Goal: Task Accomplishment & Management: Complete application form

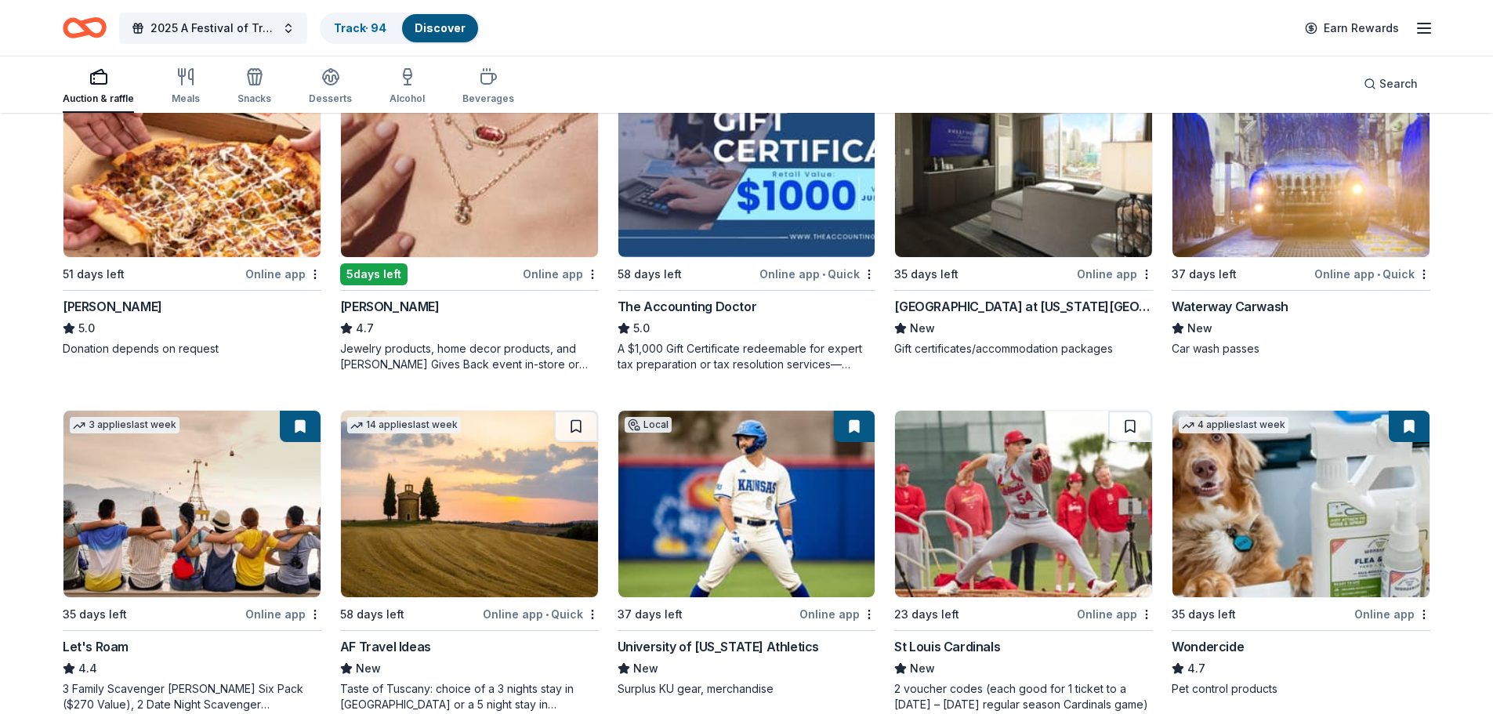
scroll to position [314, 0]
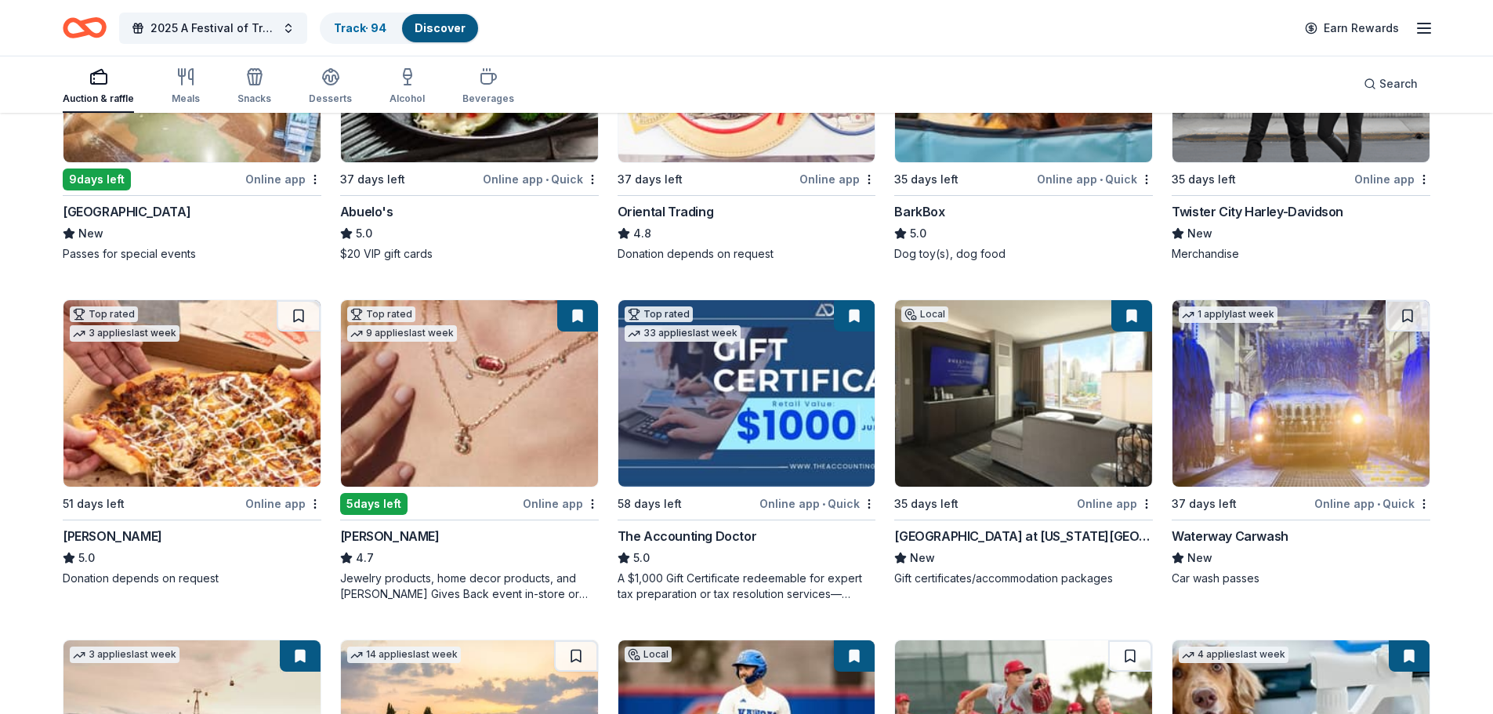
click at [862, 313] on button at bounding box center [854, 315] width 41 height 31
click at [856, 317] on button at bounding box center [854, 315] width 41 height 31
click at [713, 385] on img at bounding box center [747, 393] width 257 height 187
click at [374, 24] on link "Track · 94" at bounding box center [360, 27] width 53 height 13
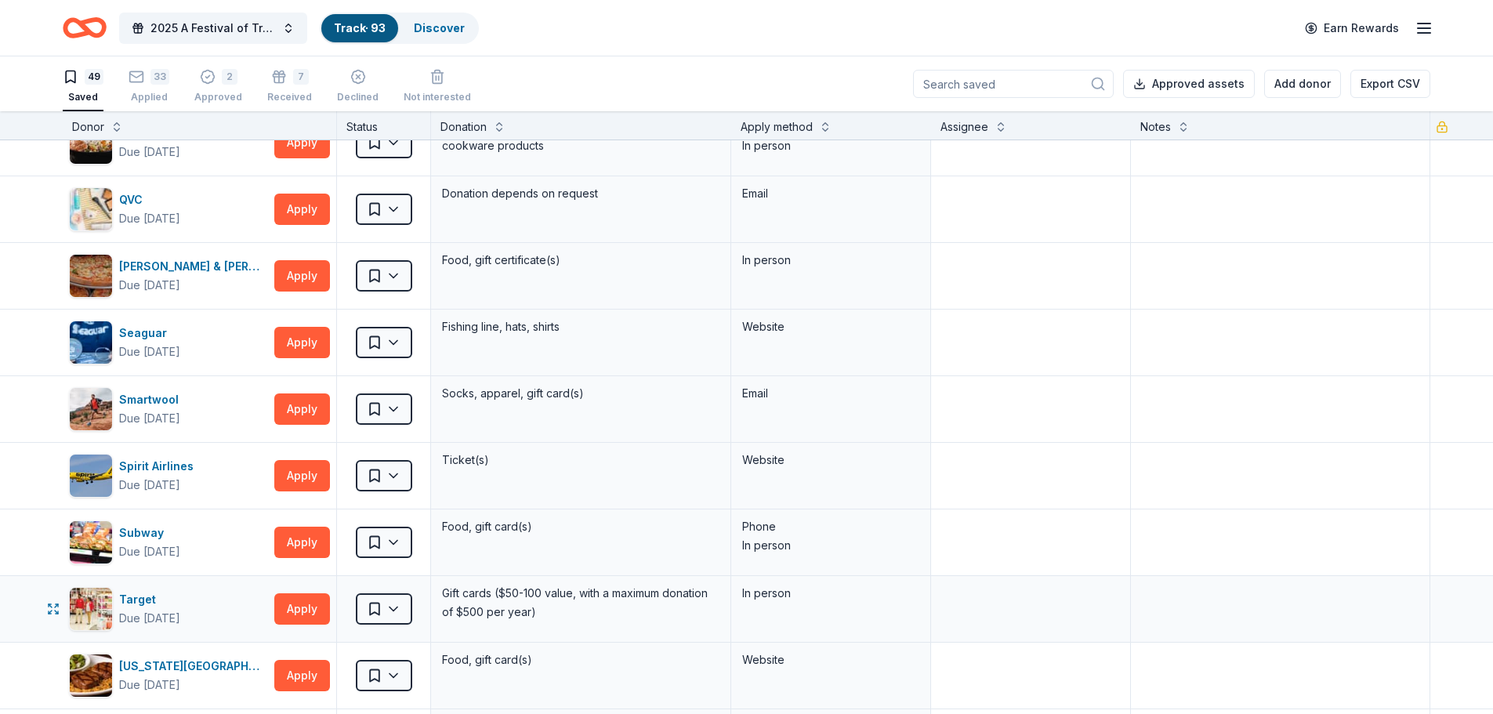
scroll to position [2430, 0]
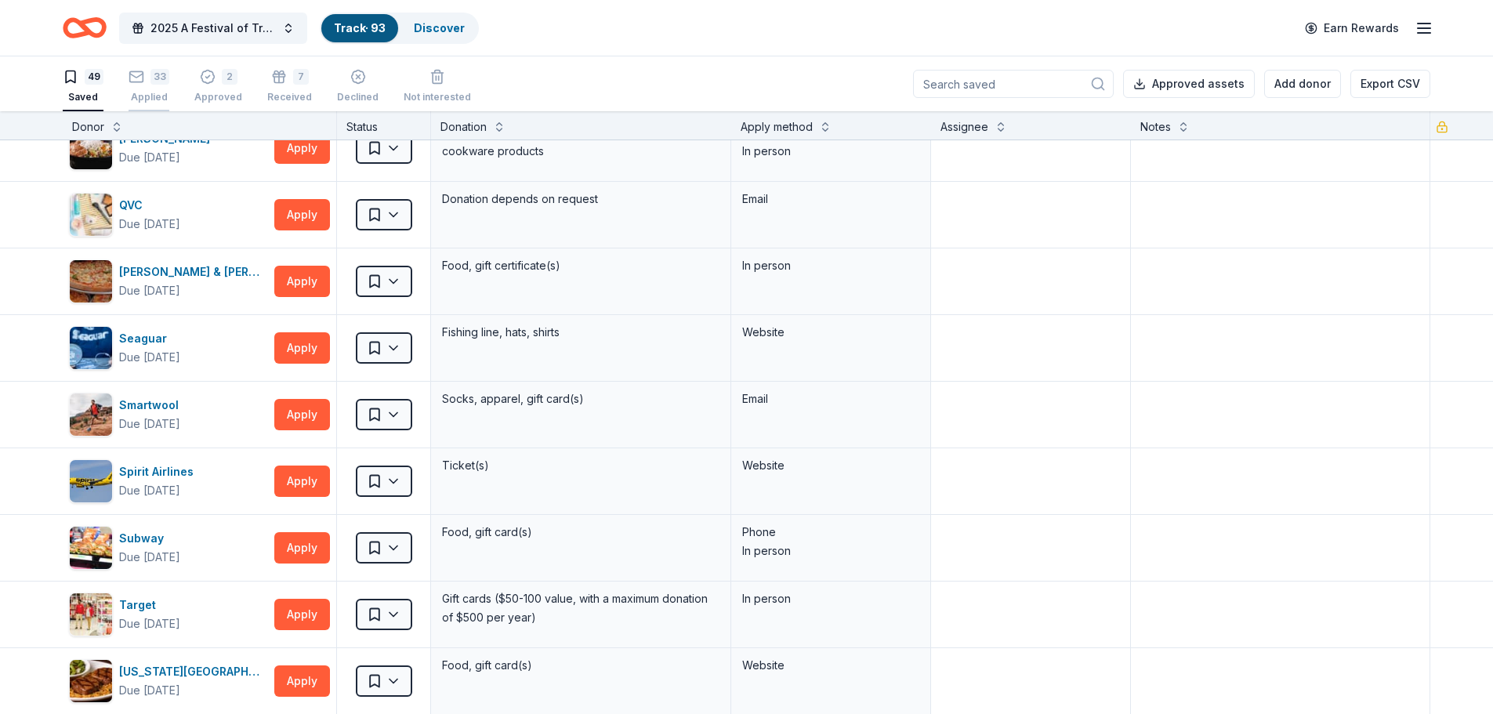
click at [143, 85] on div "33 Applied" at bounding box center [149, 86] width 41 height 34
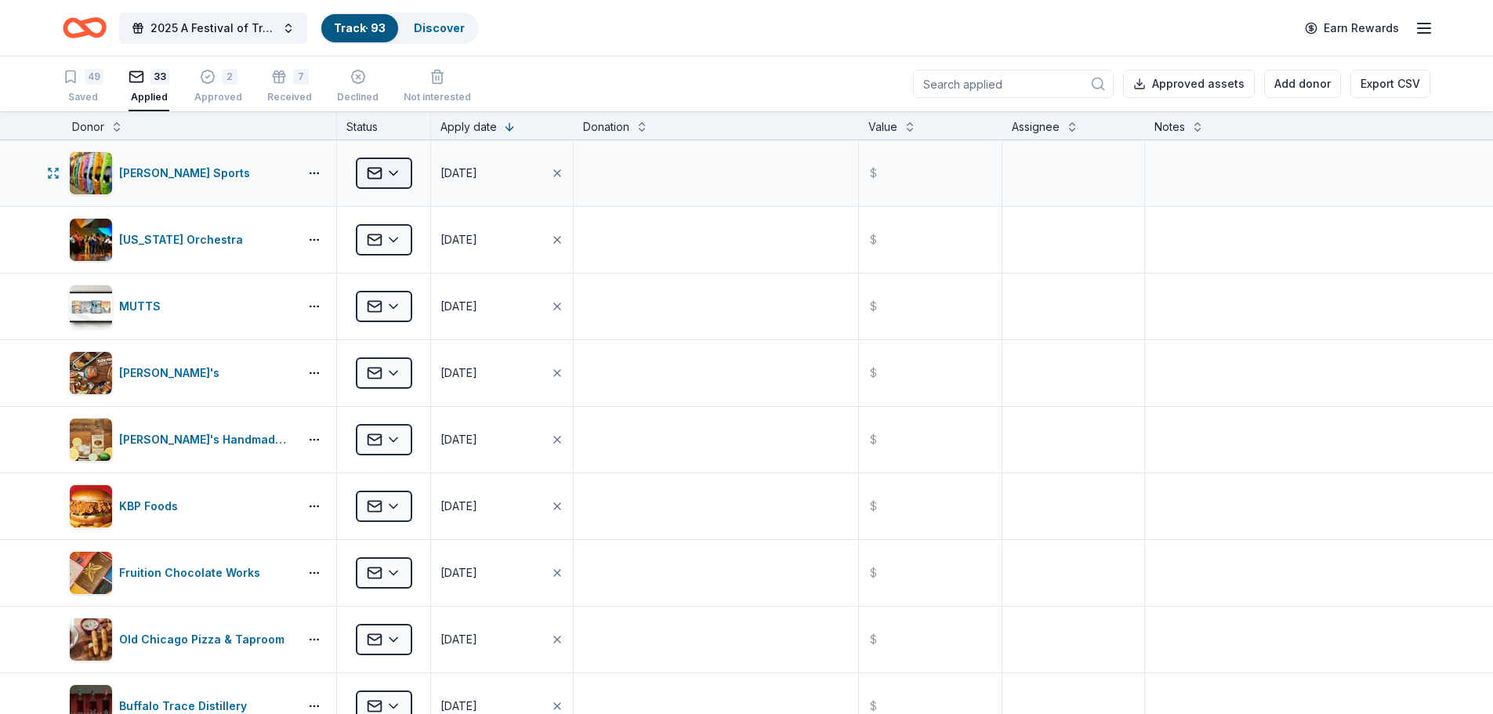
click at [390, 174] on html "2025 A Festival of Trees Event Track · 93 Discover Earn Rewards 49 Saved 33 App…" at bounding box center [746, 357] width 1493 height 714
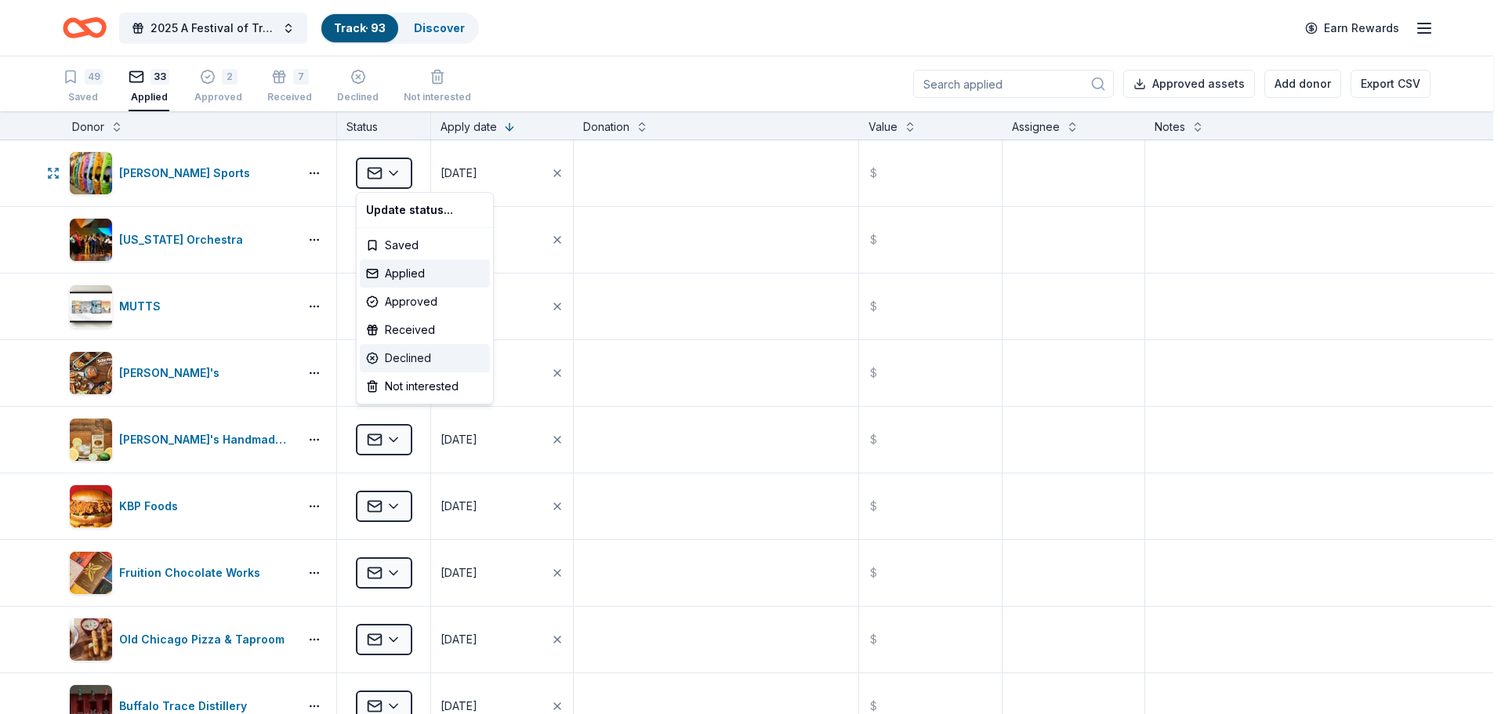
click at [411, 354] on div "Declined" at bounding box center [425, 358] width 130 height 28
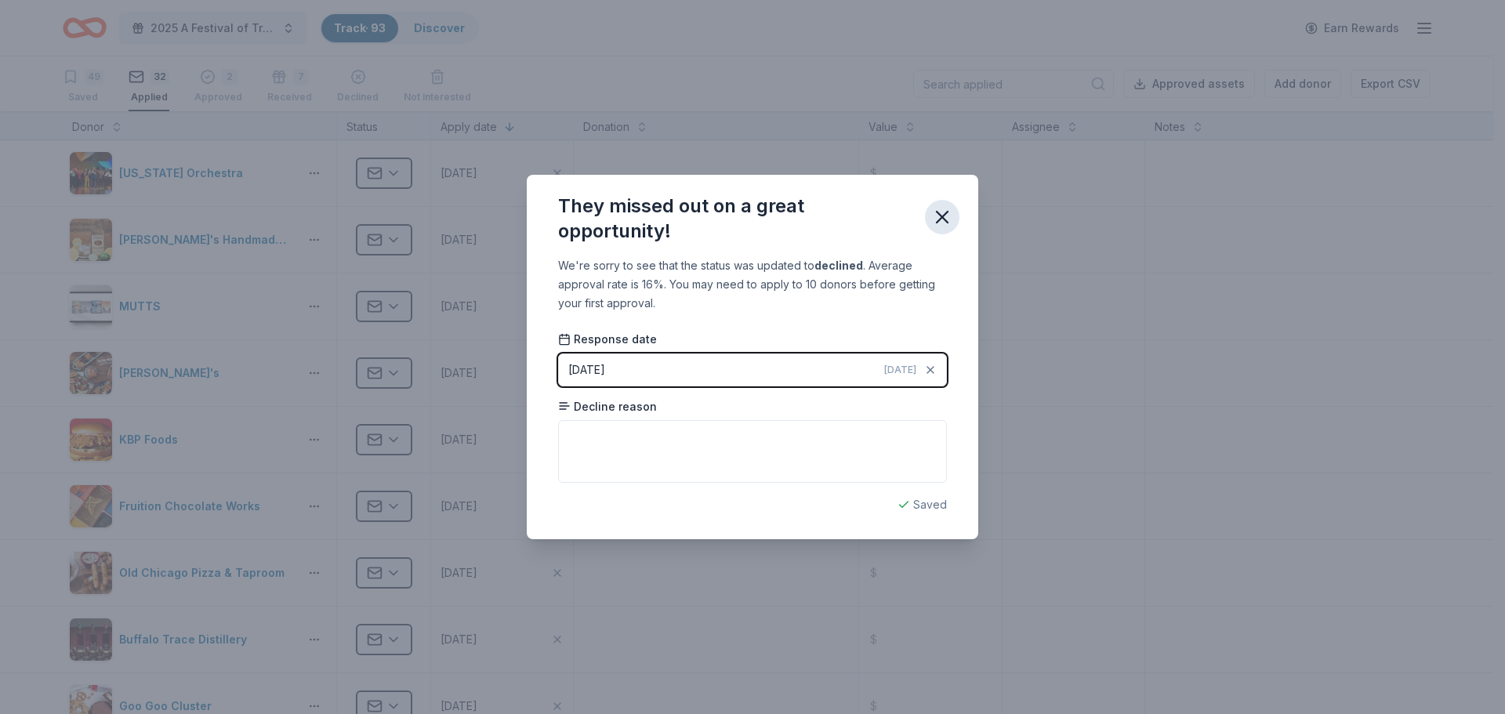
click at [942, 217] on icon "button" at bounding box center [942, 217] width 22 height 22
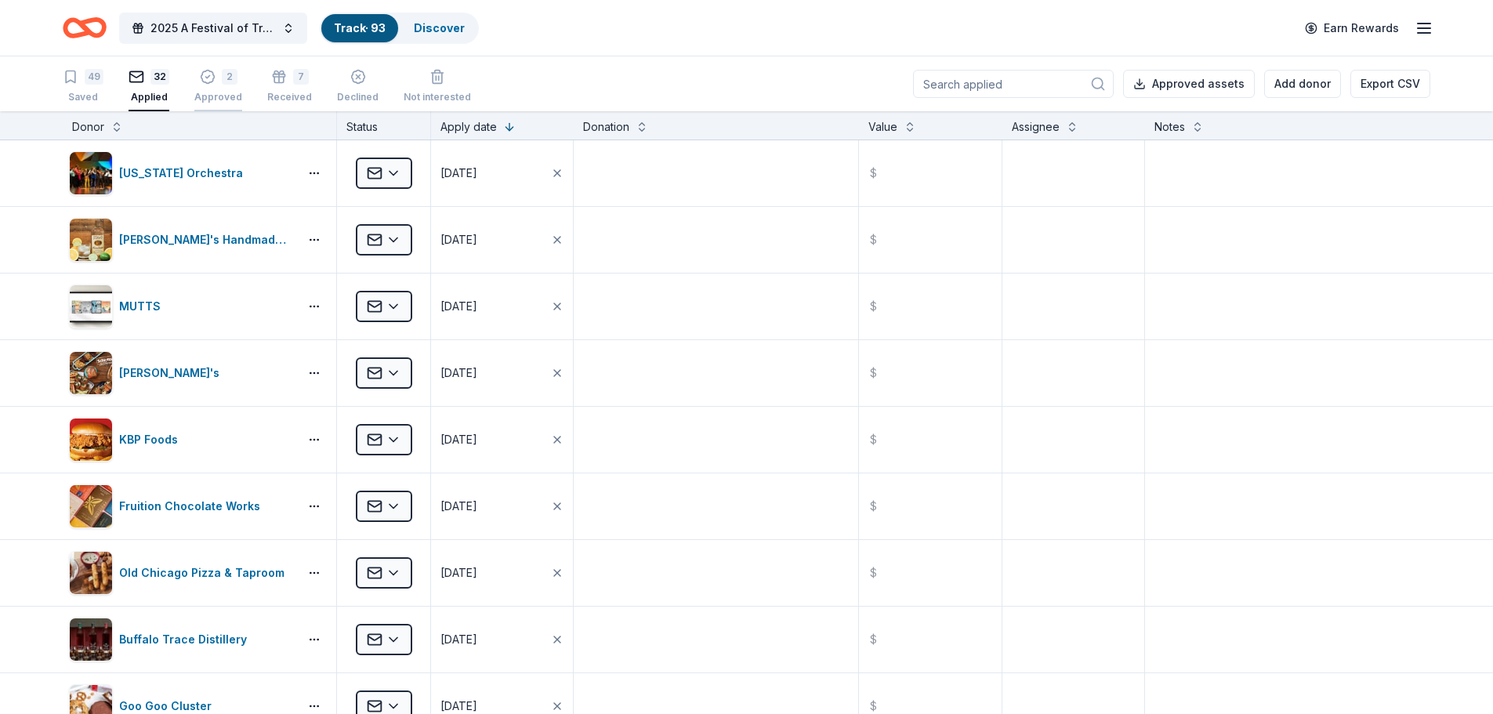
click at [217, 75] on div "2" at bounding box center [218, 77] width 48 height 16
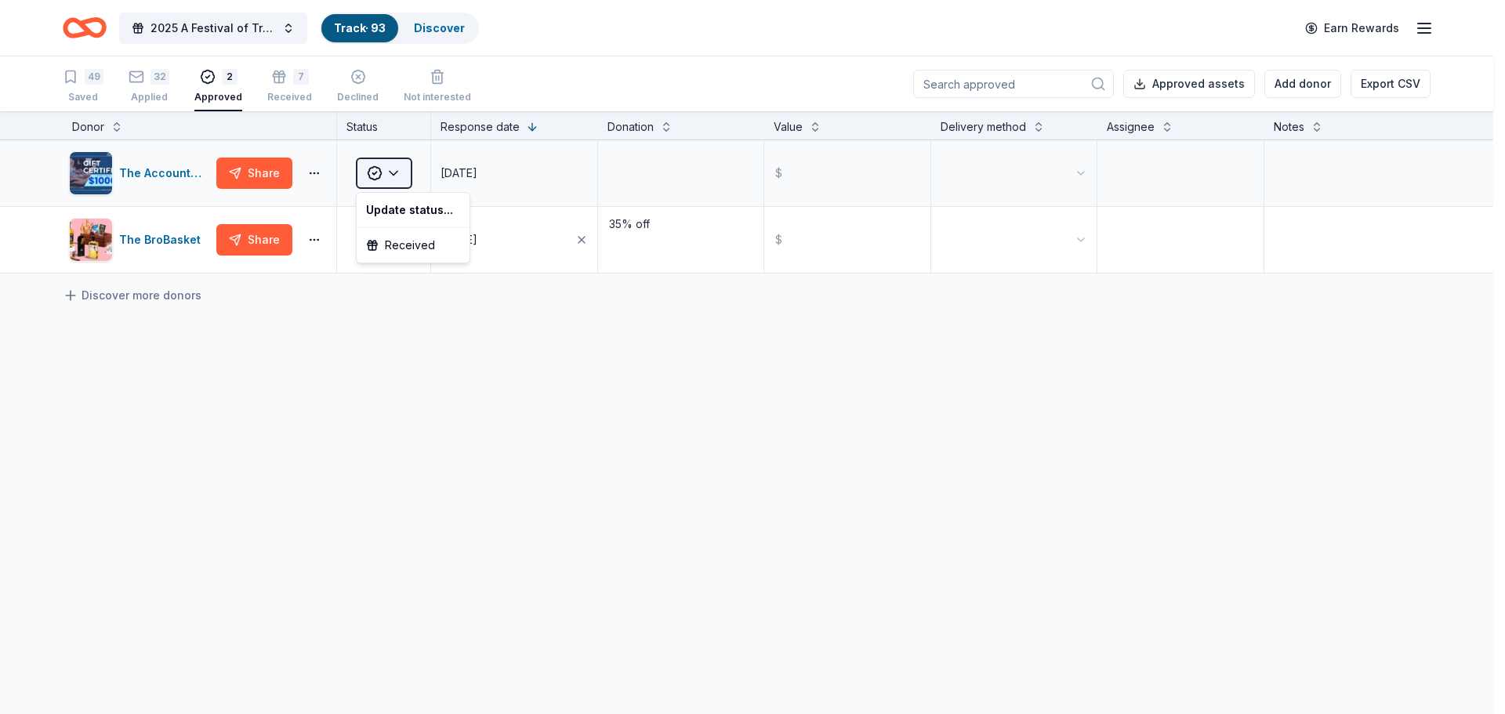
click at [394, 166] on html "2025 A Festival of Trees Event Track · 93 Discover Earn Rewards 49 Saved 32 App…" at bounding box center [752, 357] width 1505 height 714
click at [407, 241] on div "Received" at bounding box center [413, 245] width 107 height 28
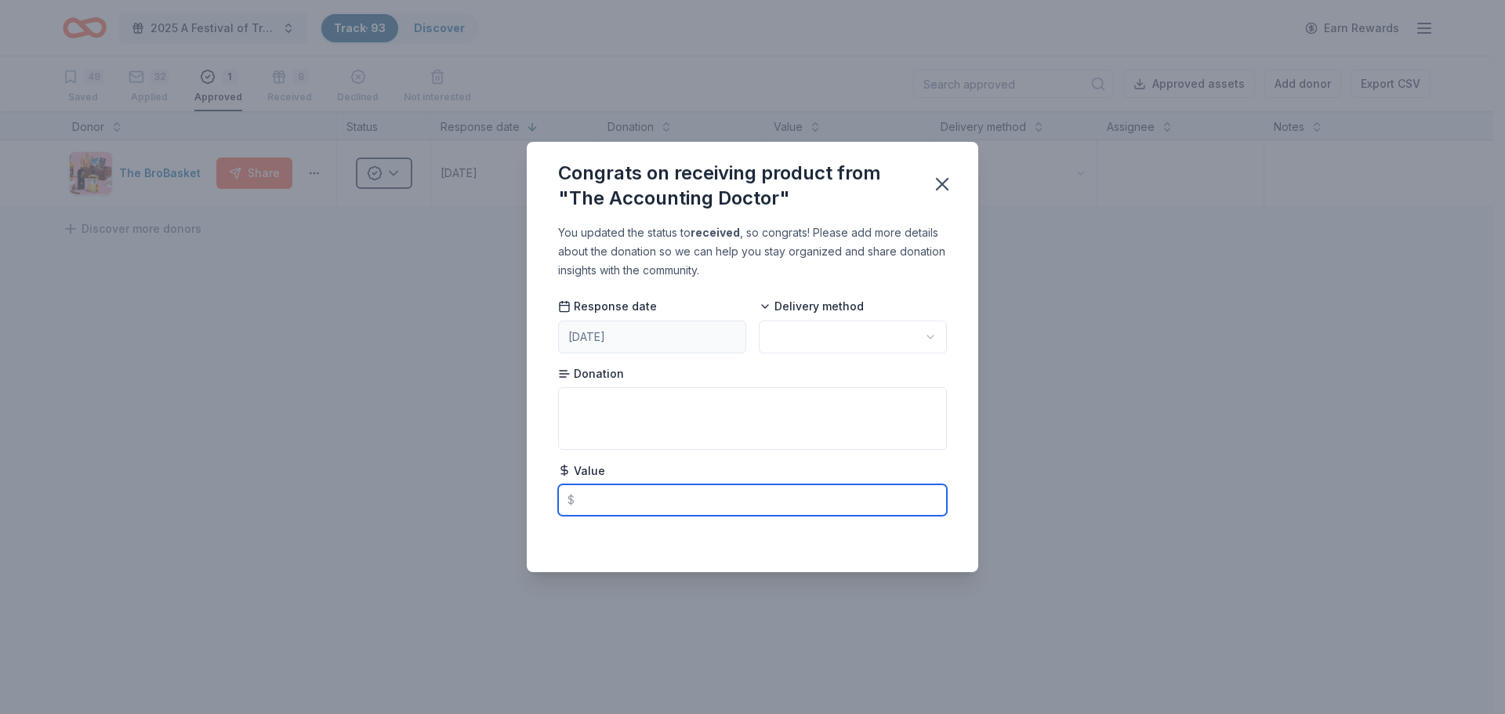
click at [604, 505] on input "text" at bounding box center [752, 499] width 389 height 31
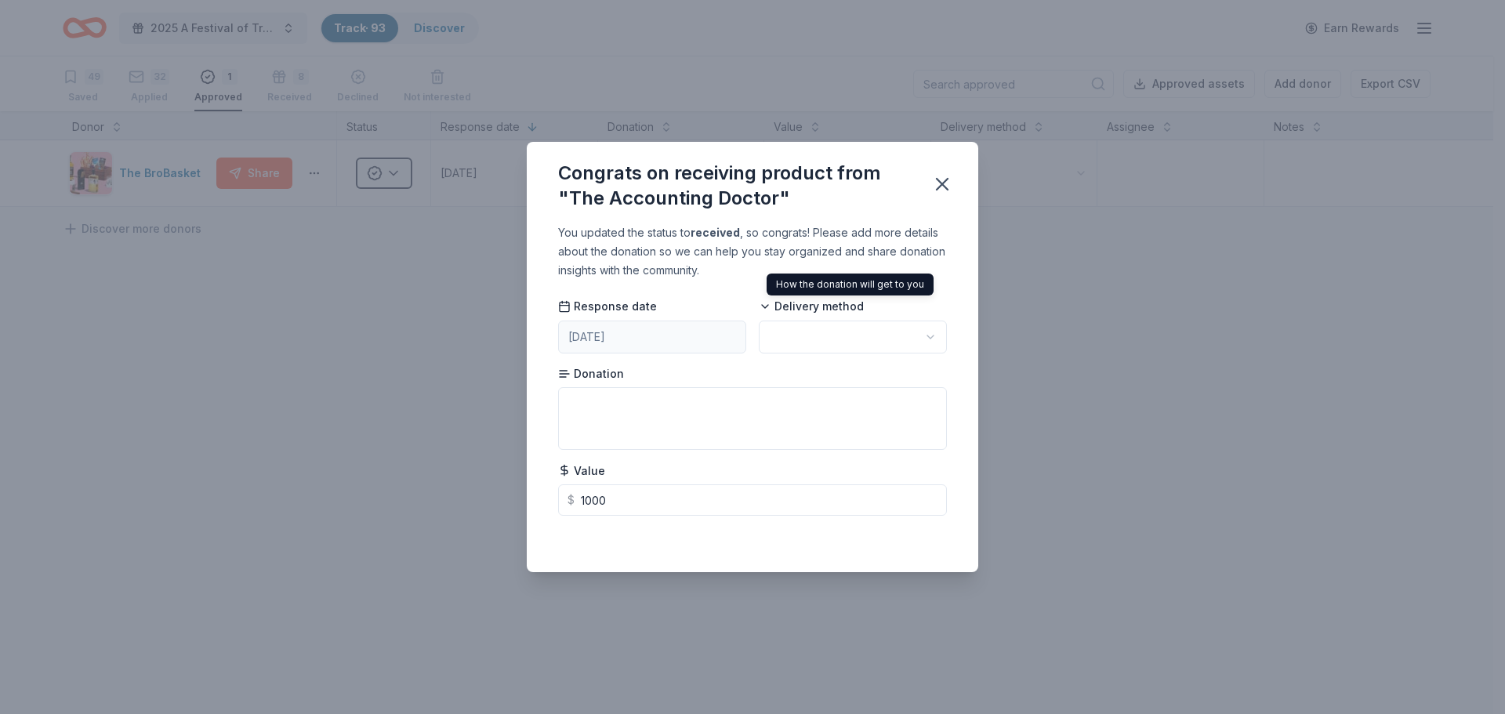
type input "1000.00"
click at [777, 308] on span "Delivery method" at bounding box center [811, 307] width 105 height 16
click at [767, 304] on icon at bounding box center [765, 306] width 13 height 13
click at [829, 314] on span "Delivery method" at bounding box center [811, 307] width 105 height 16
click at [943, 187] on icon "button" at bounding box center [942, 184] width 22 height 22
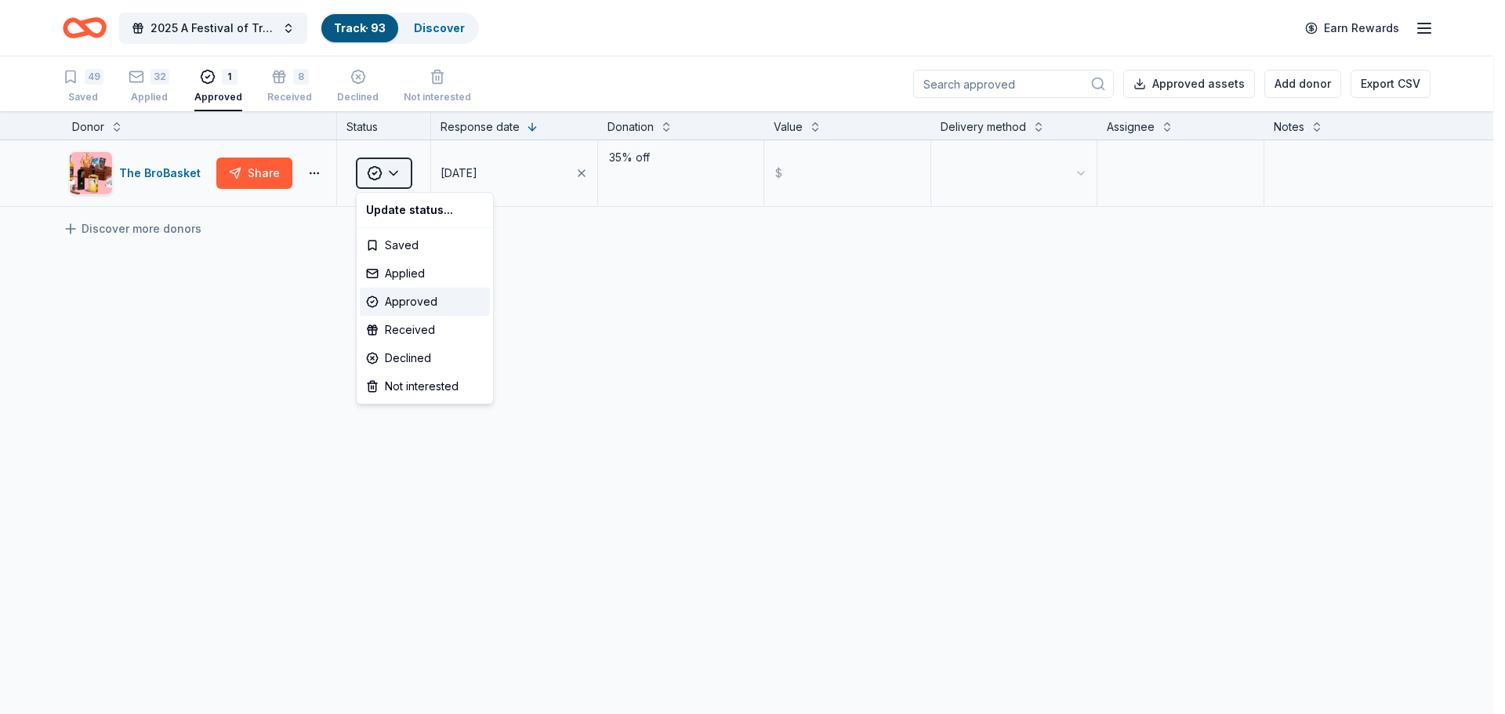
click at [397, 172] on html "2025 A Festival of Trees Event Track · 93 Discover Earn Rewards 49 Saved 32 App…" at bounding box center [752, 357] width 1505 height 714
click at [408, 328] on div "Received" at bounding box center [425, 330] width 130 height 28
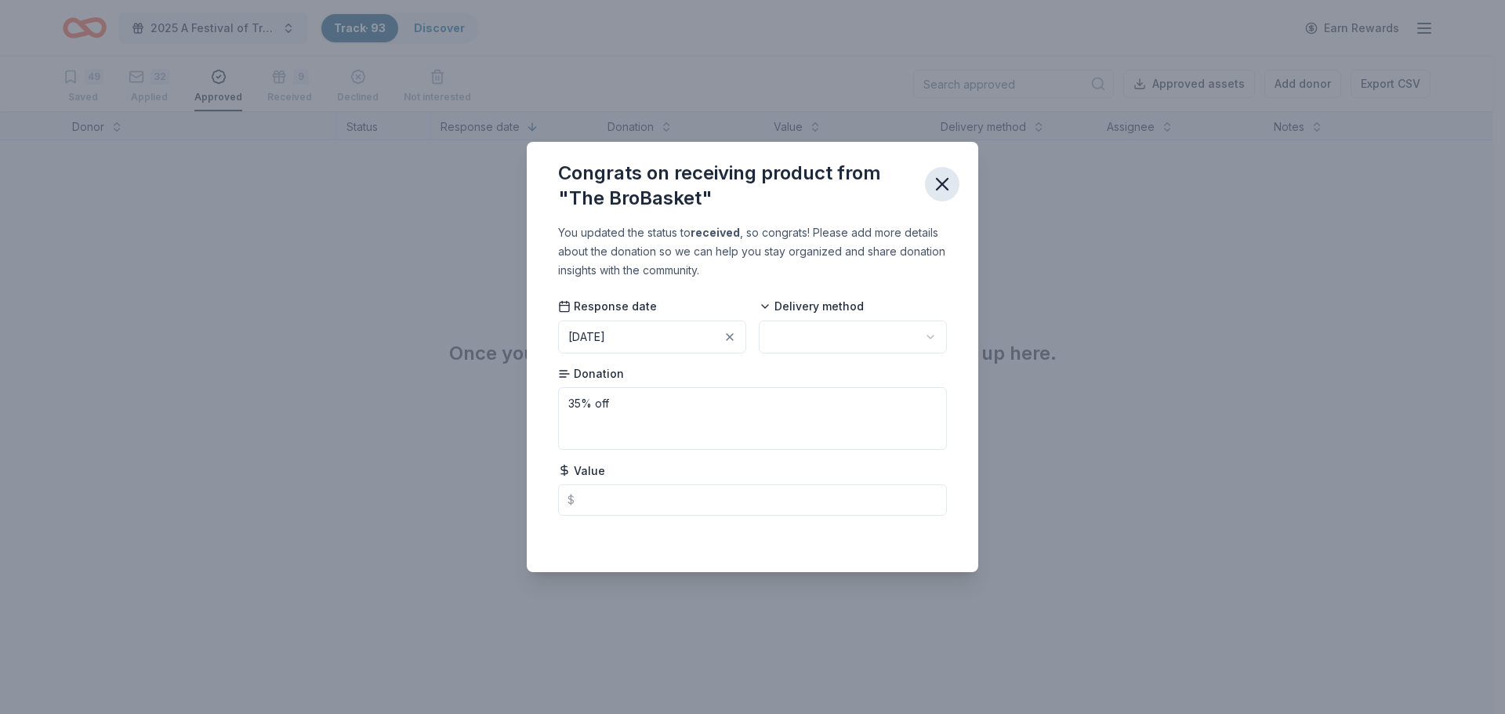
click at [944, 185] on icon "button" at bounding box center [942, 184] width 11 height 11
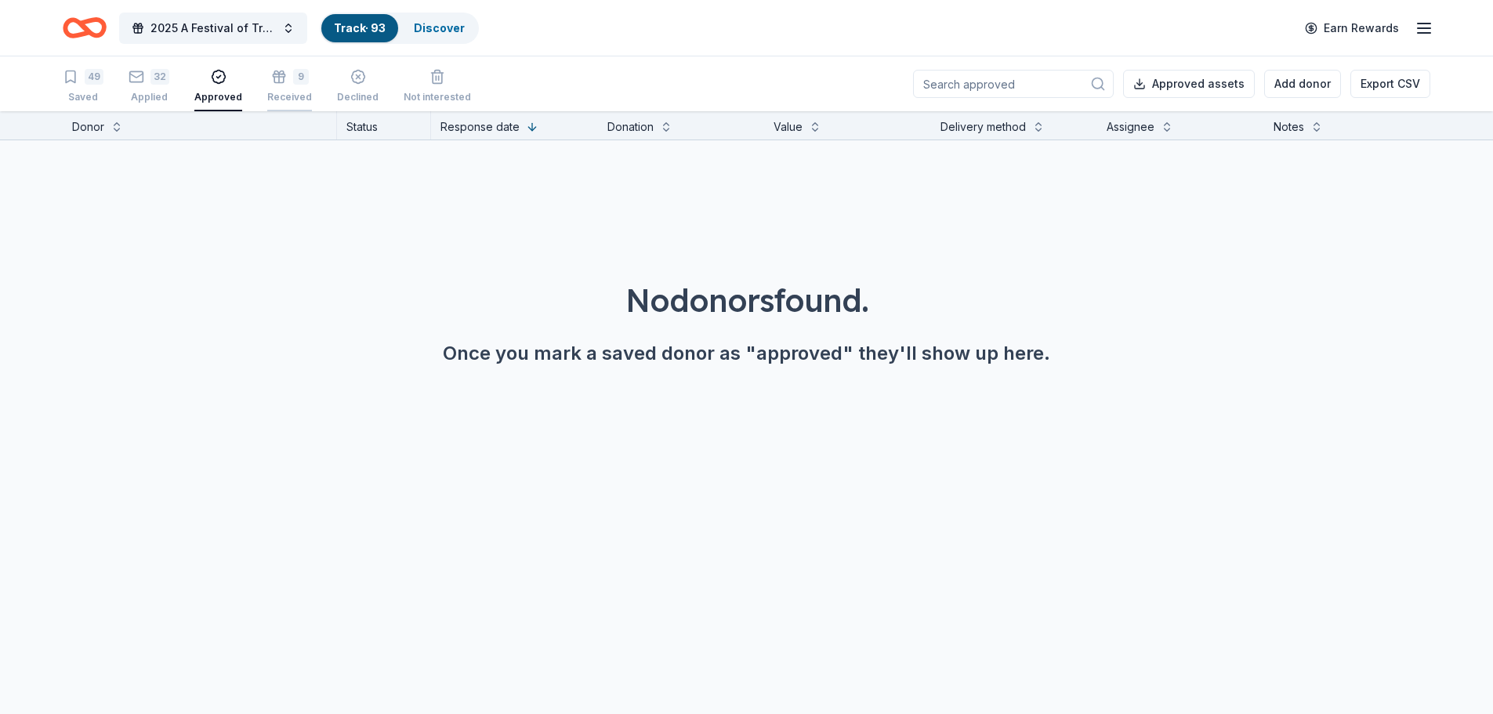
click at [274, 82] on icon "button" at bounding box center [278, 78] width 9 height 6
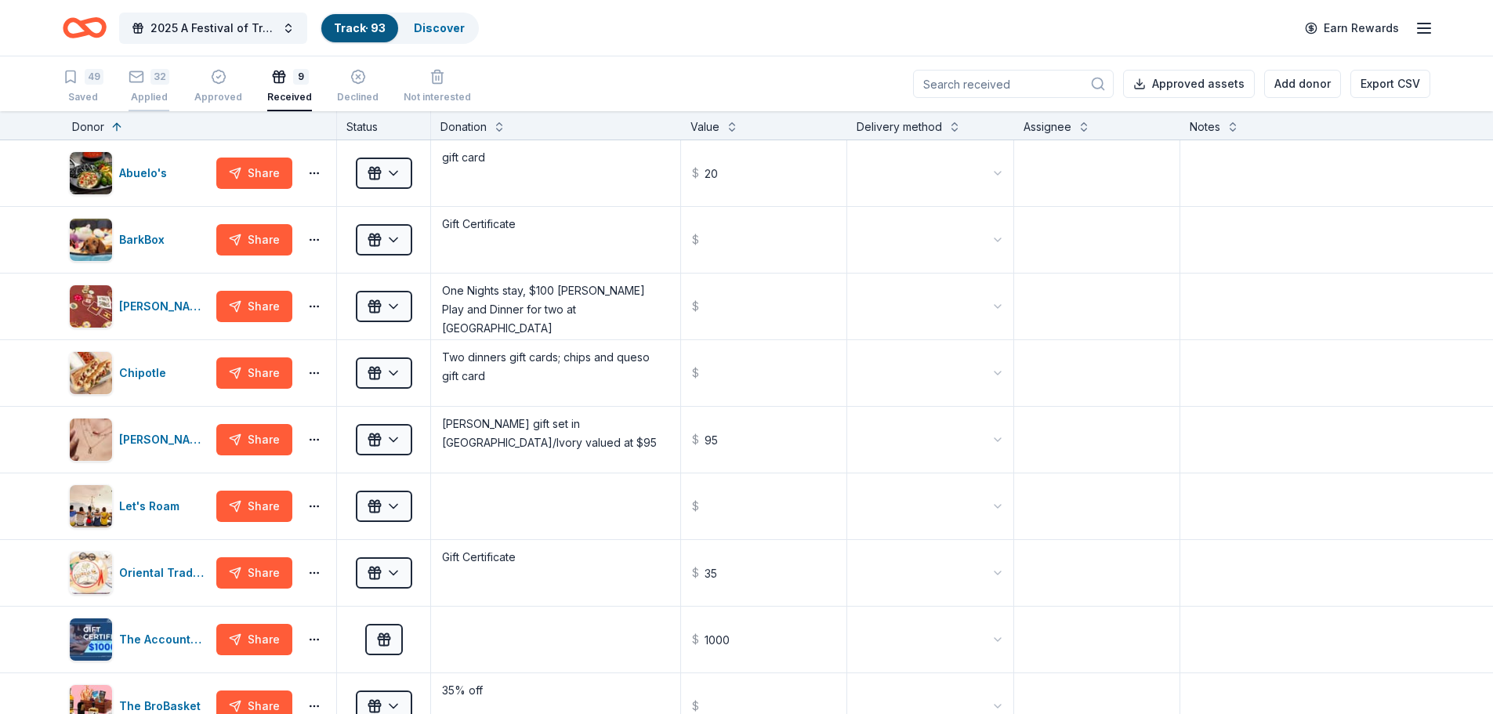
click at [154, 91] on div "Applied" at bounding box center [149, 97] width 41 height 13
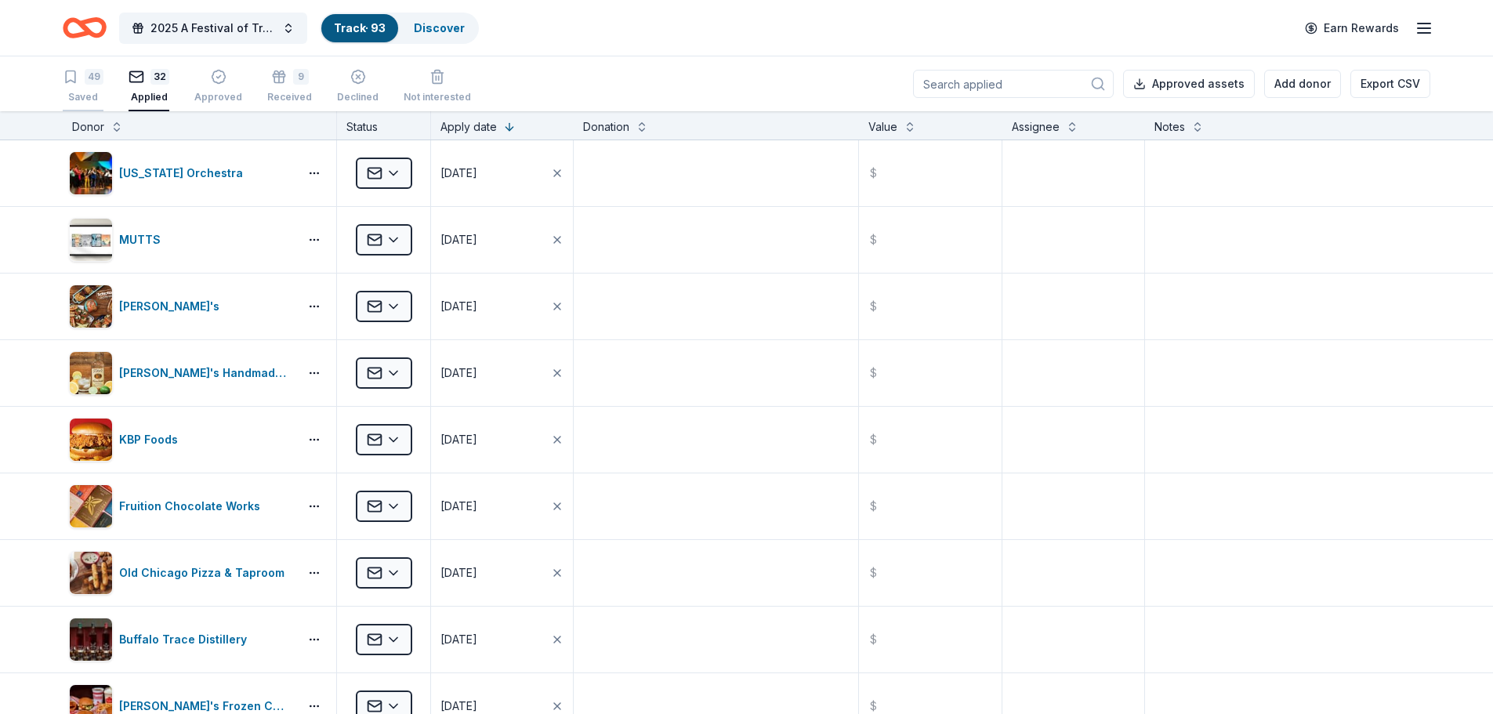
click at [86, 74] on div "49" at bounding box center [94, 77] width 19 height 16
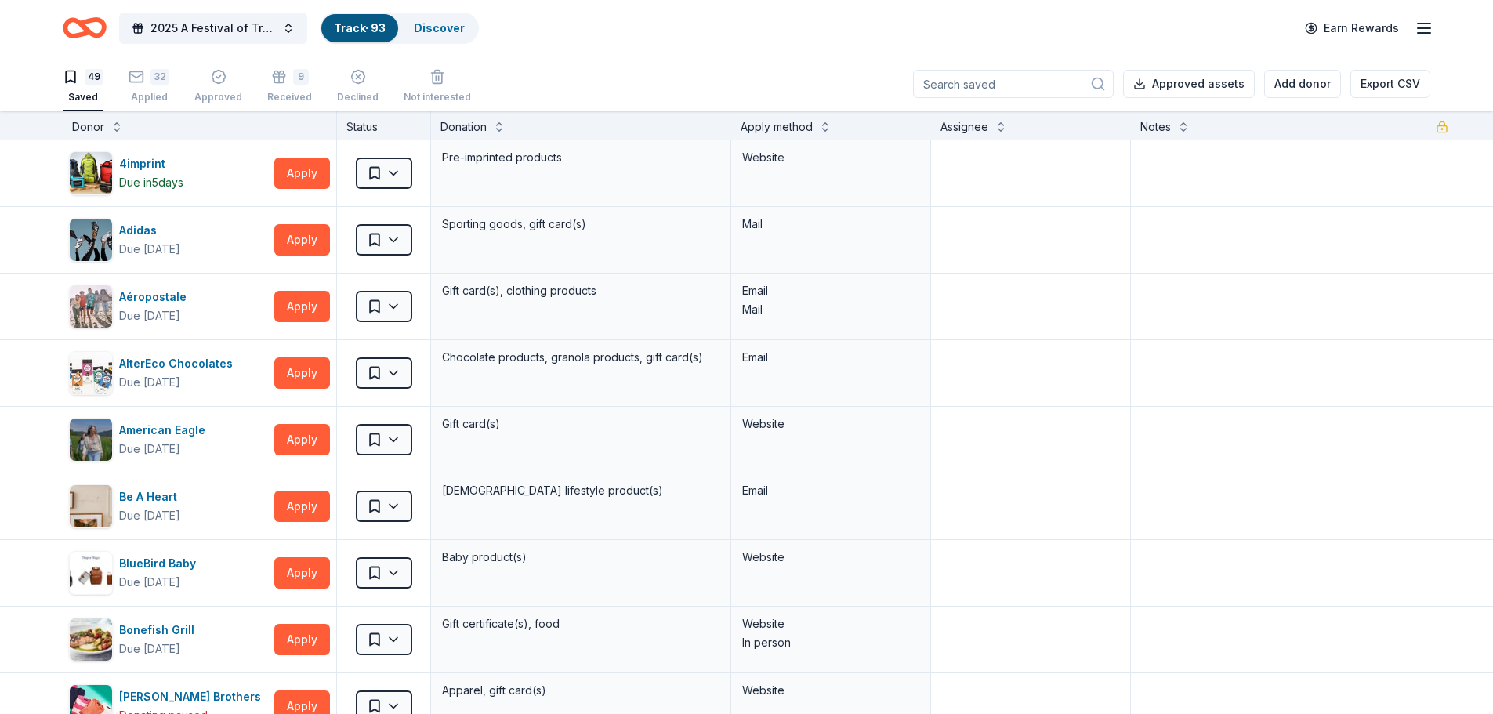
click at [67, 27] on icon "Home" at bounding box center [77, 28] width 24 height 16
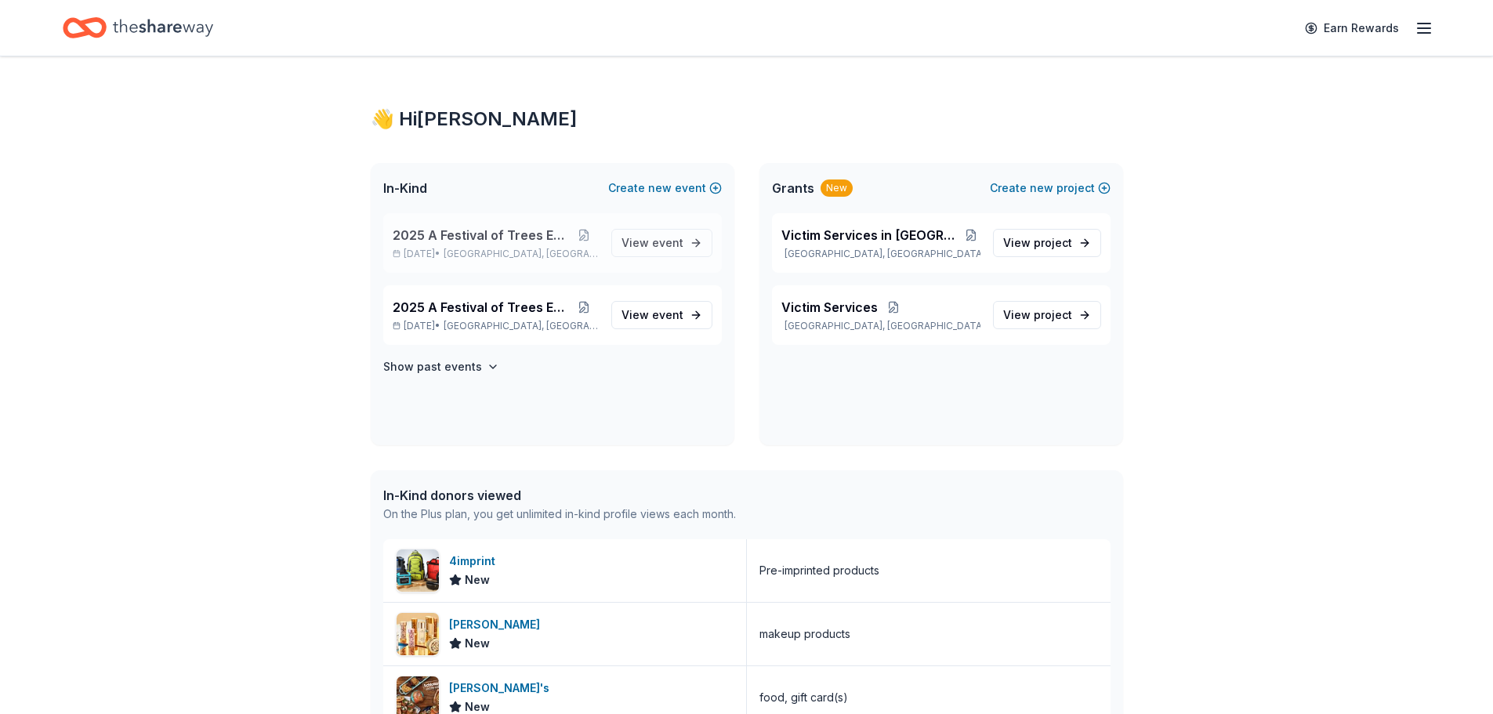
click at [545, 234] on span "2025 A Festival of Trees Event" at bounding box center [481, 235] width 176 height 19
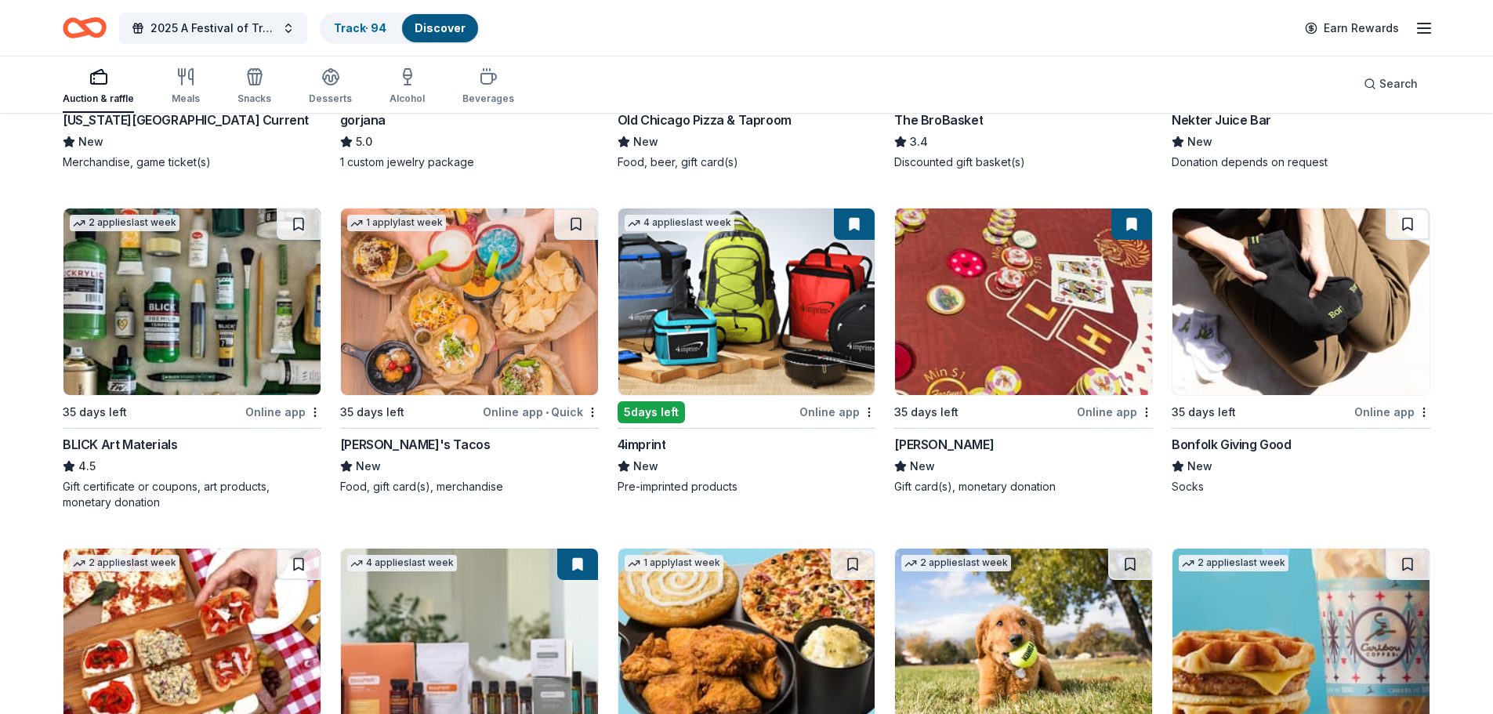
scroll to position [3158, 0]
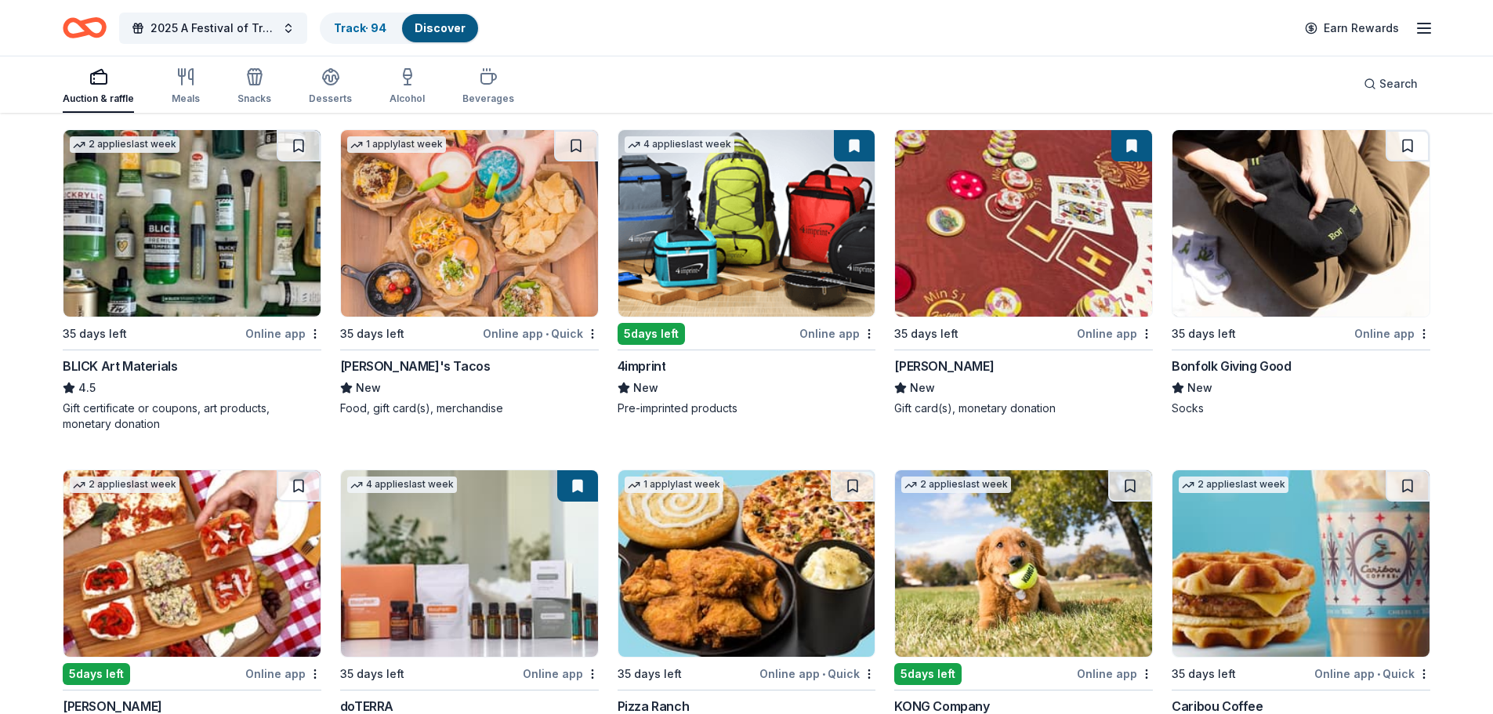
click at [205, 289] on img at bounding box center [191, 223] width 257 height 187
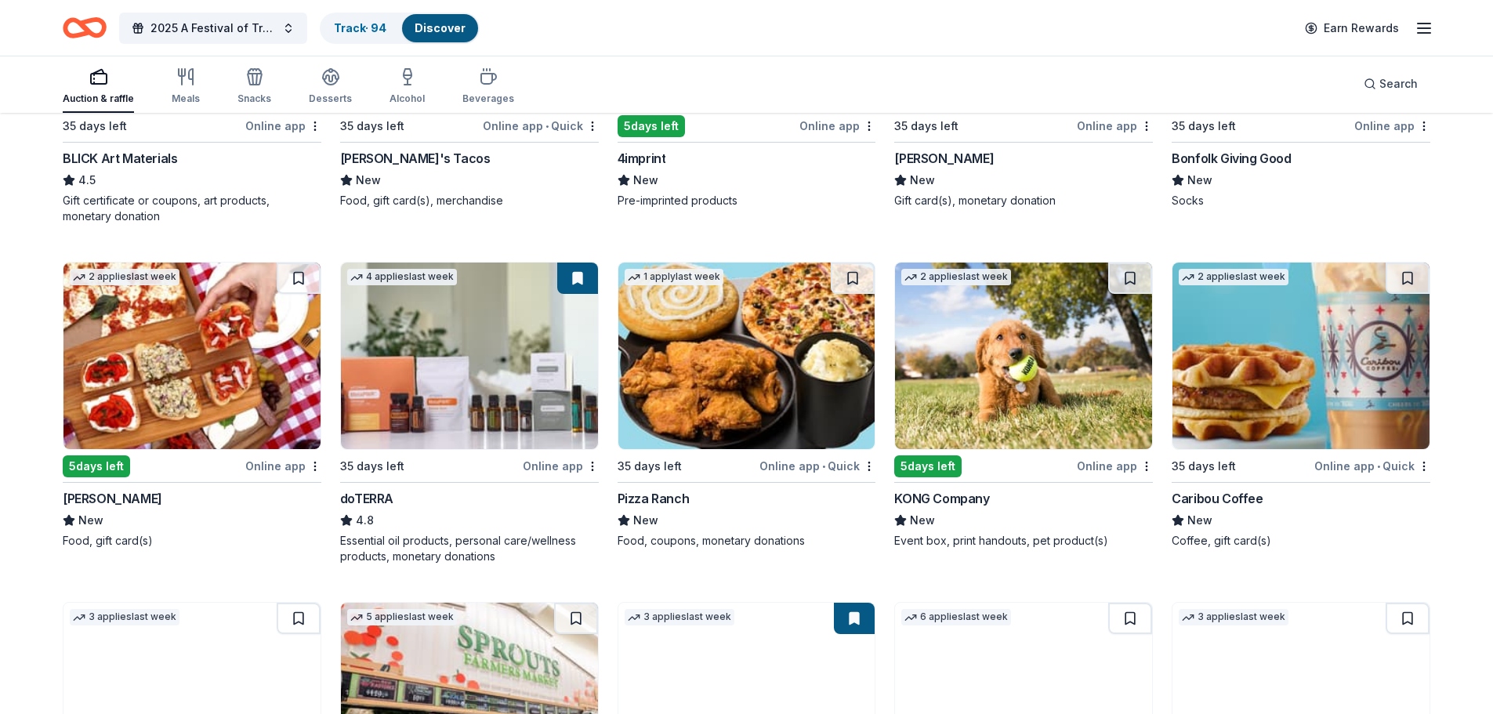
scroll to position [3394, 0]
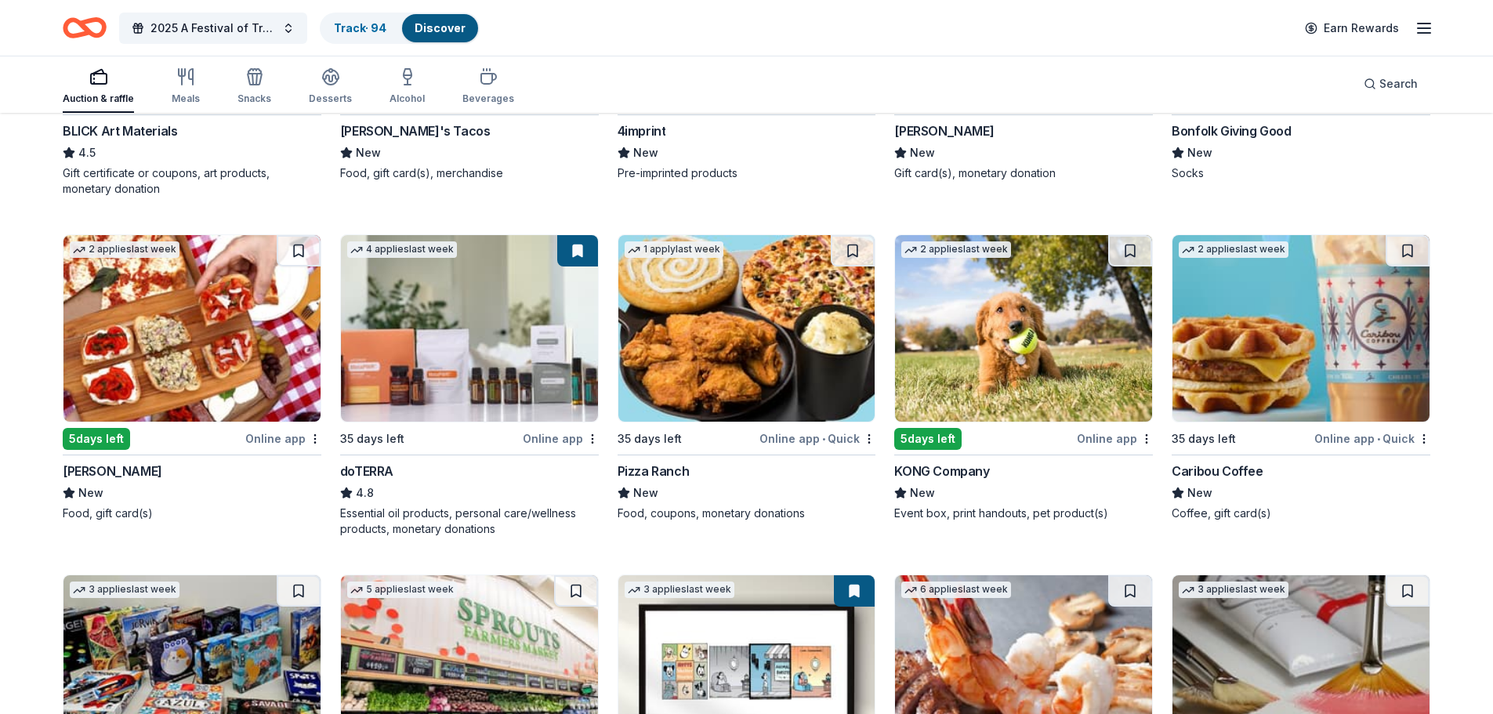
click at [214, 354] on img at bounding box center [191, 328] width 257 height 187
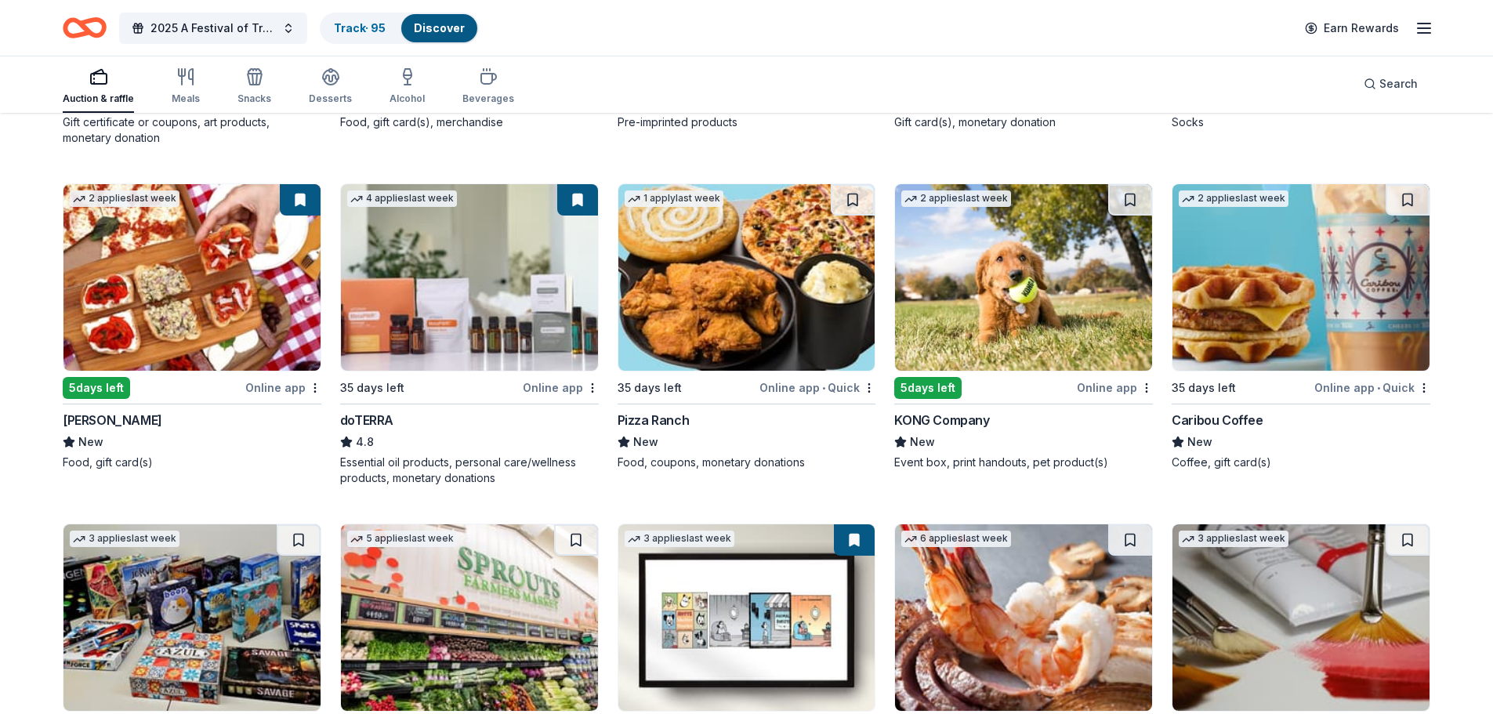
scroll to position [3472, 0]
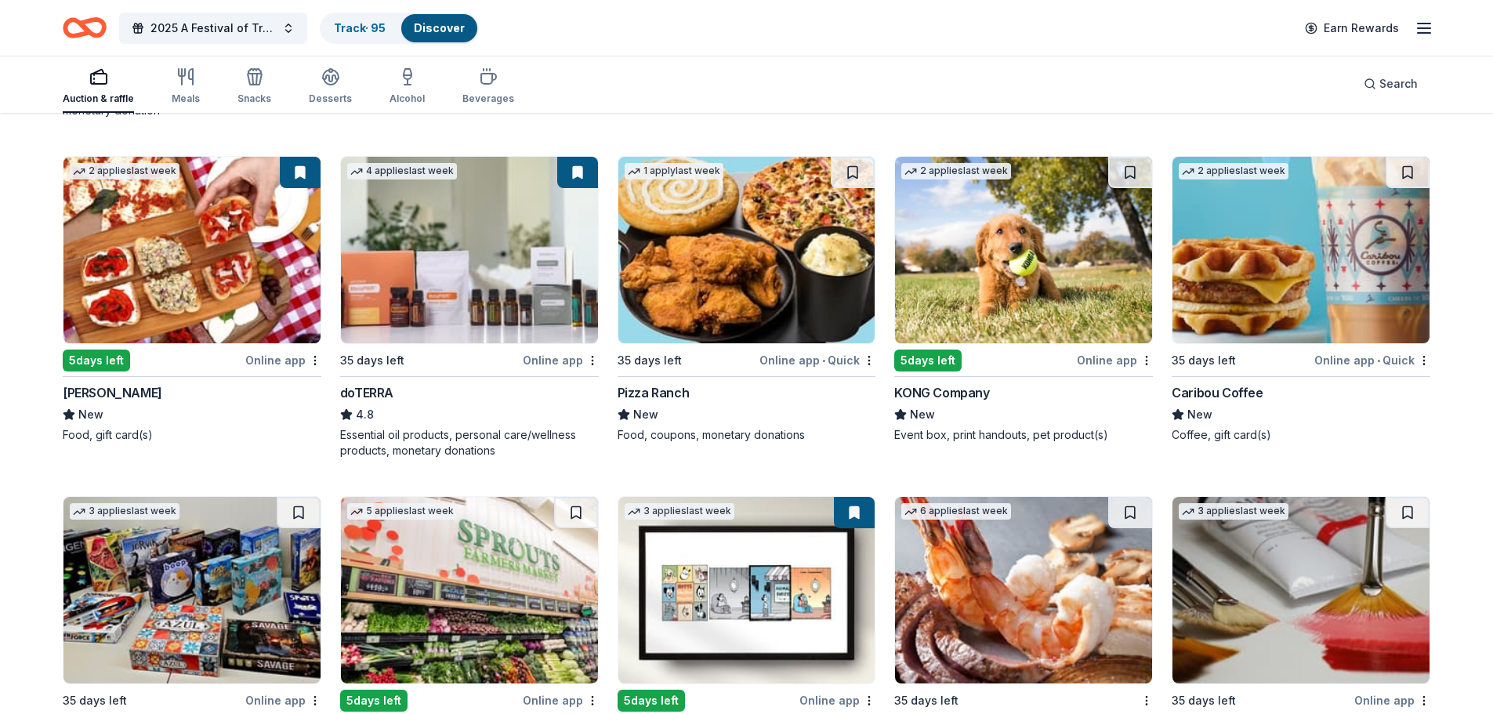
click at [1333, 245] on img at bounding box center [1301, 250] width 257 height 187
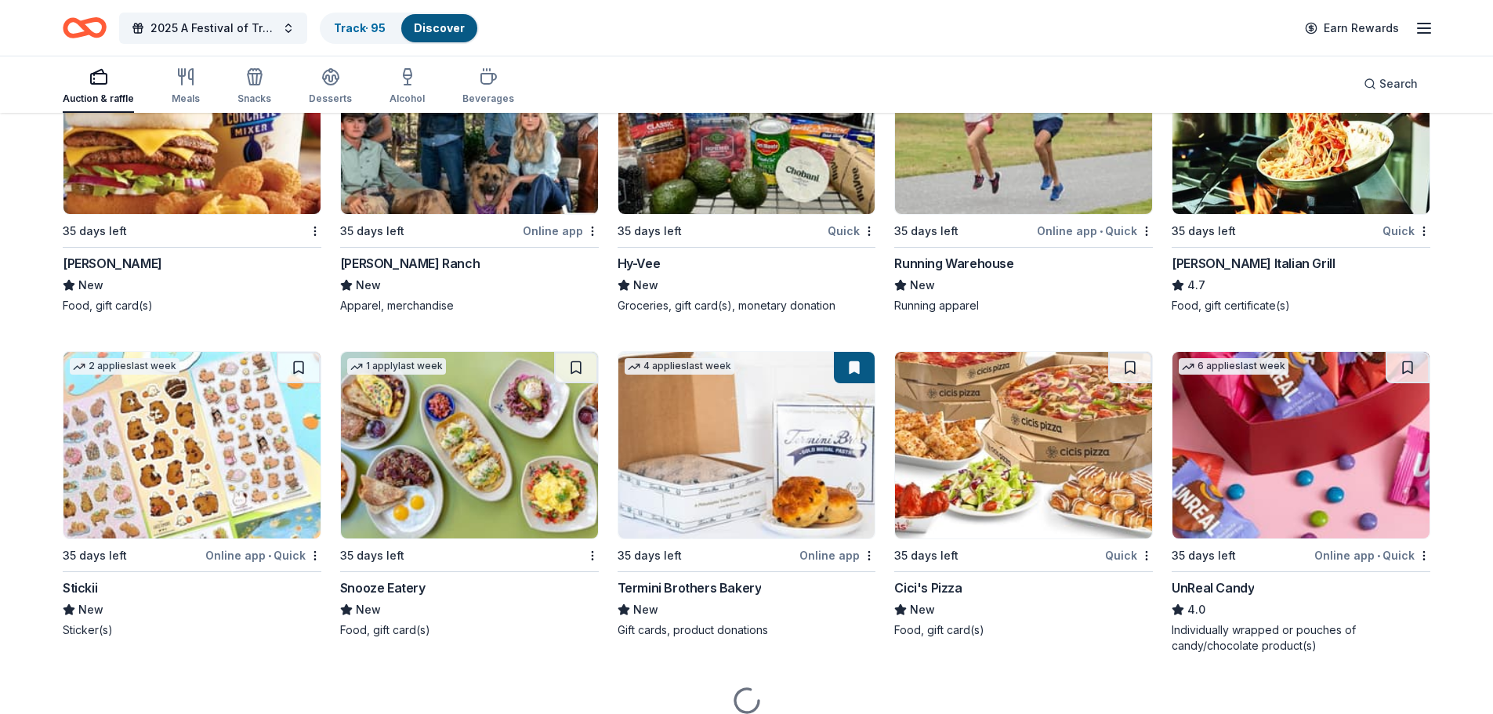
scroll to position [4293, 0]
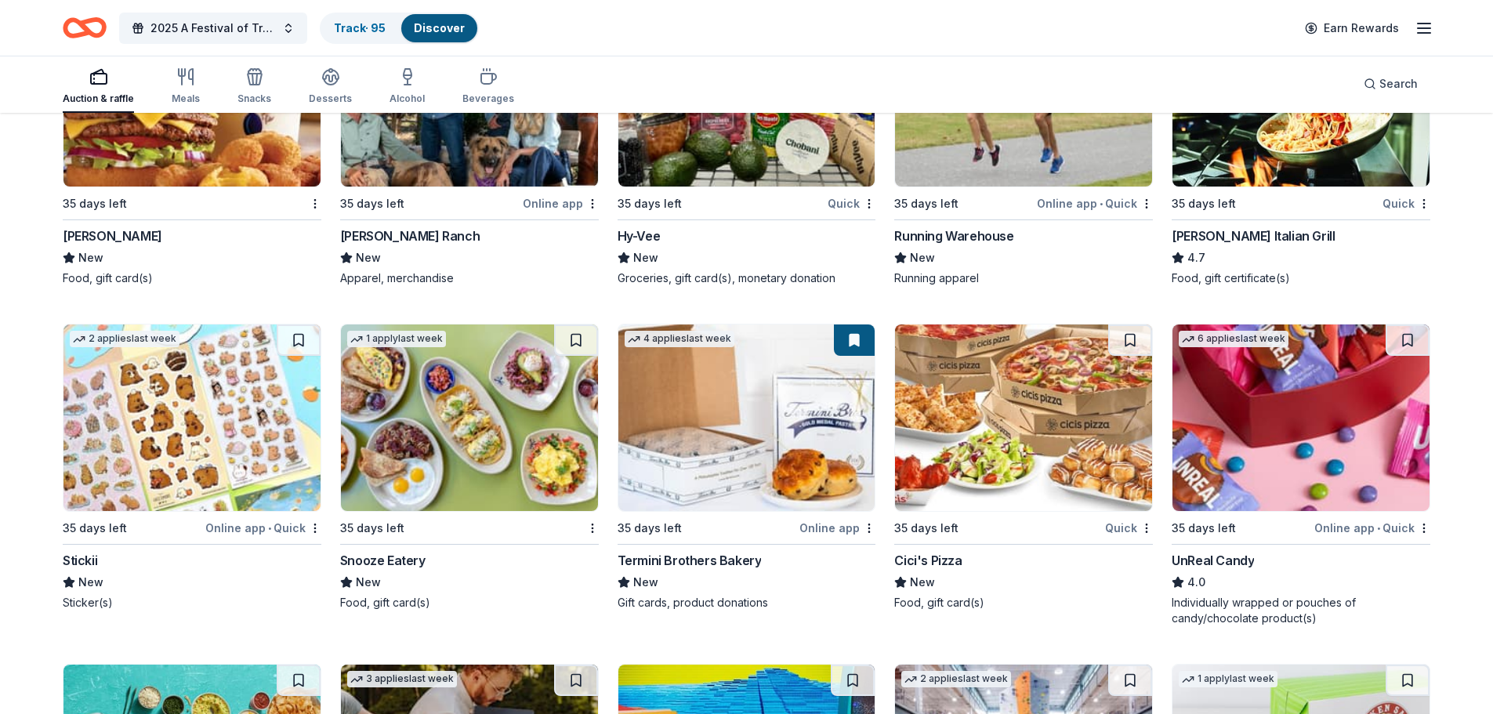
click at [204, 455] on img at bounding box center [191, 418] width 257 height 187
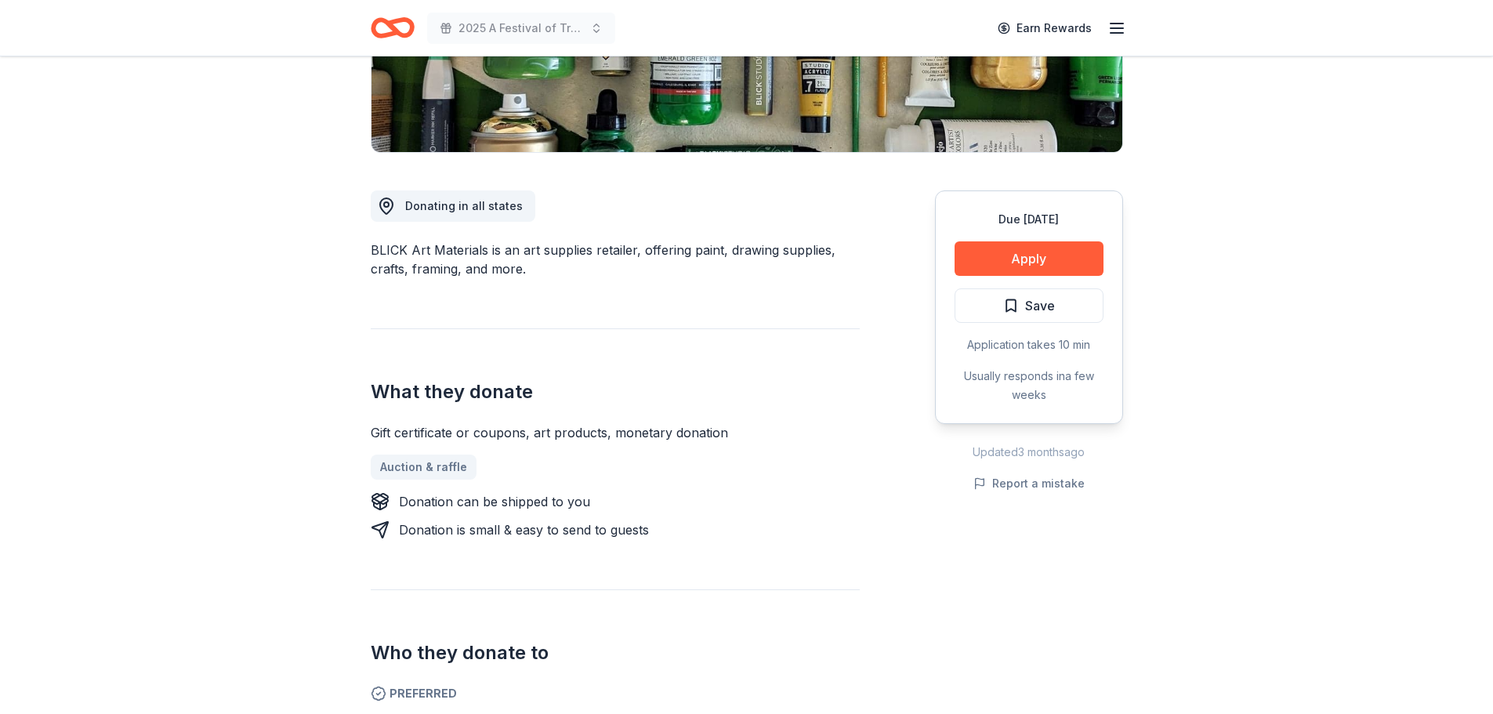
scroll to position [235, 0]
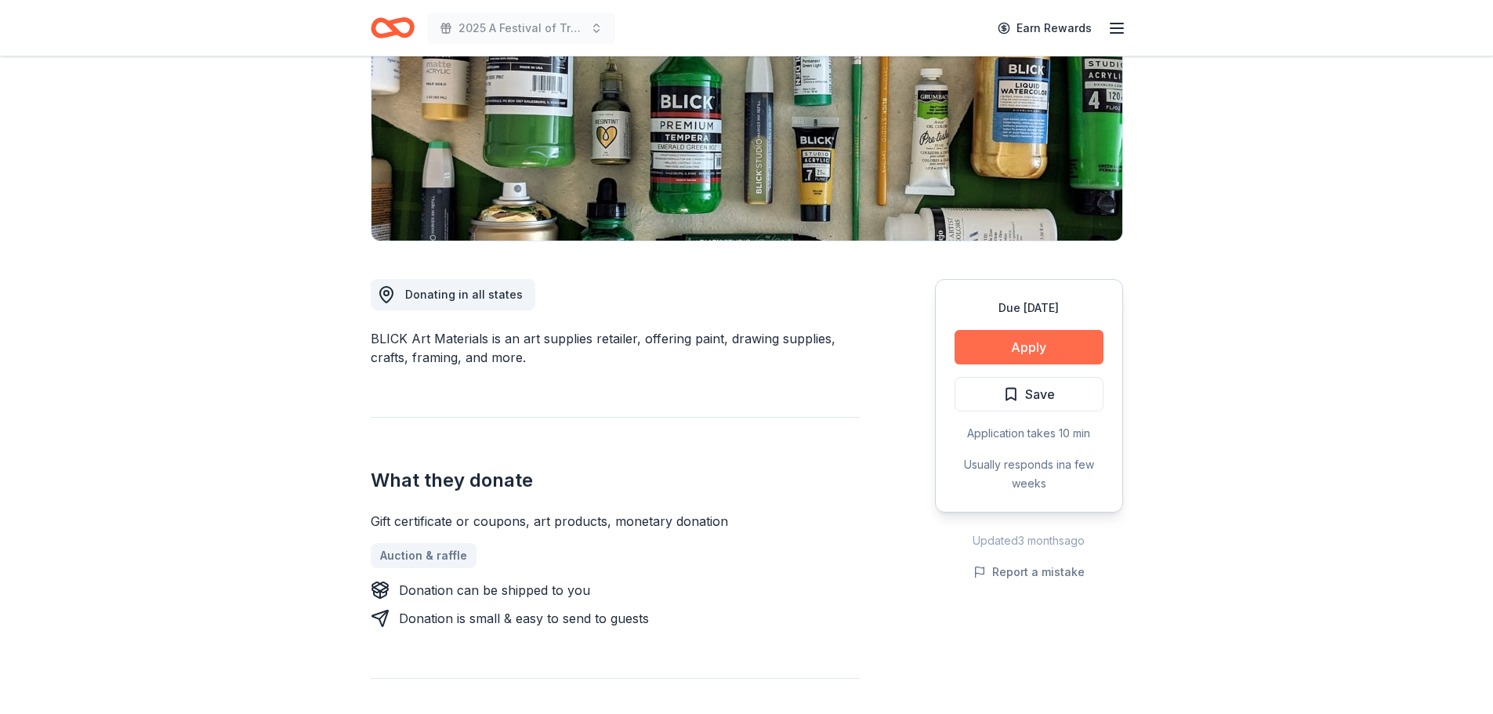
click at [1029, 342] on button "Apply" at bounding box center [1029, 347] width 149 height 34
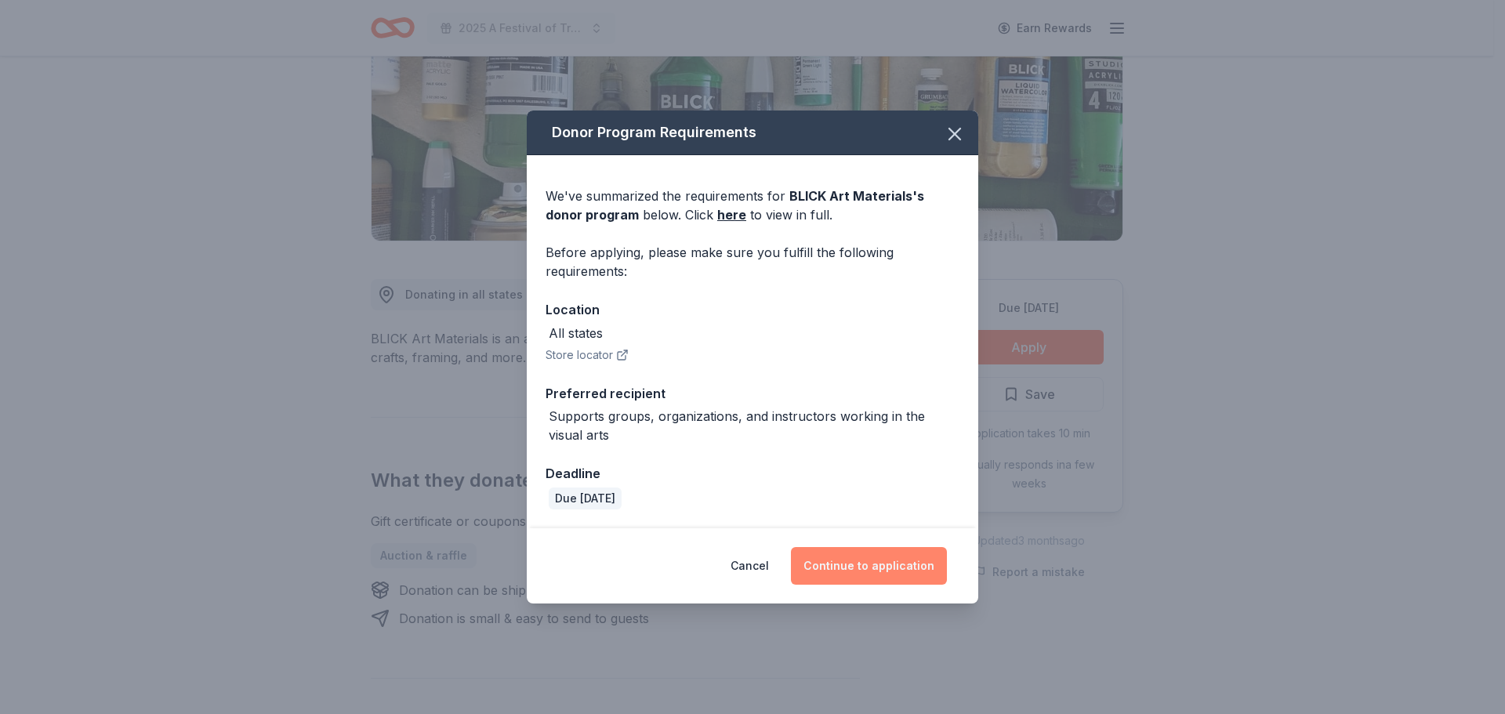
click at [892, 567] on button "Continue to application" at bounding box center [869, 566] width 156 height 38
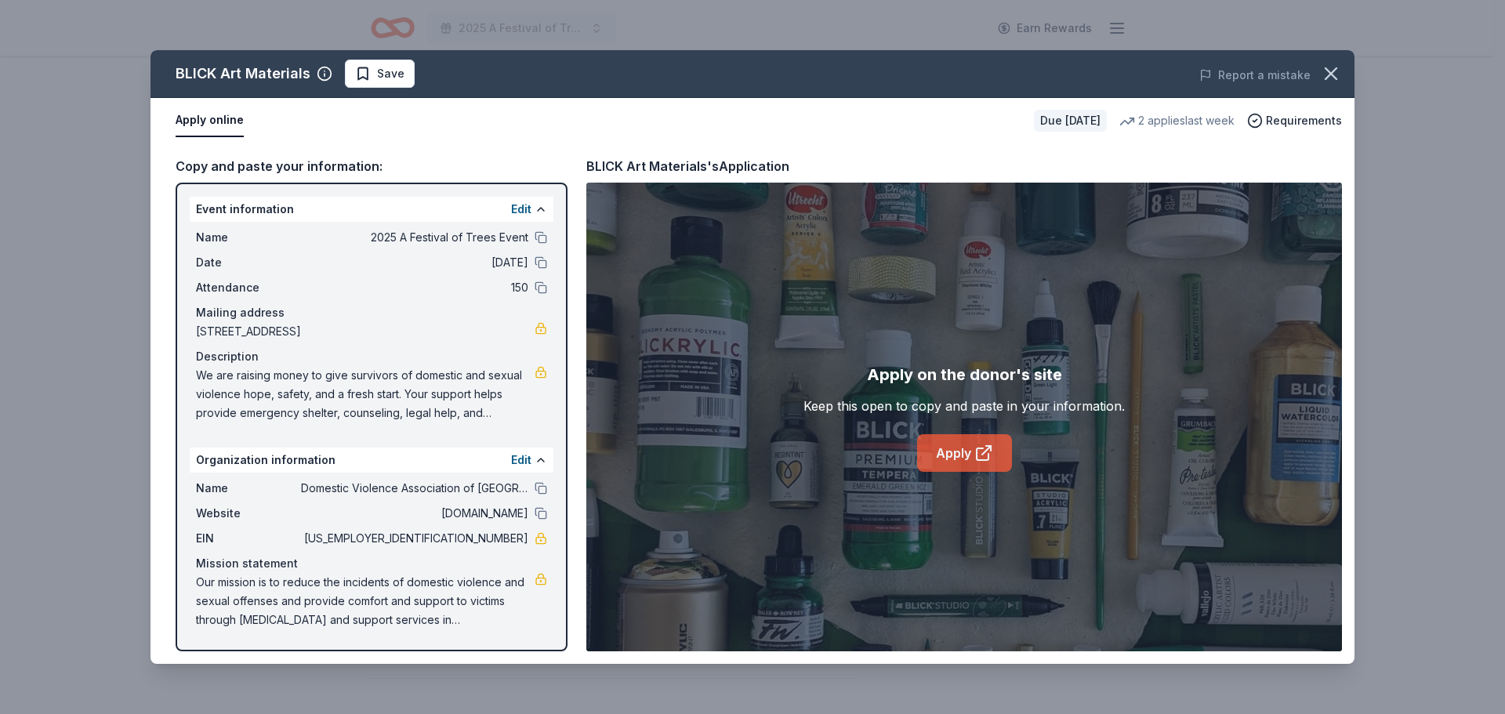
click at [936, 443] on link "Apply" at bounding box center [964, 453] width 95 height 38
click at [1326, 68] on icon "button" at bounding box center [1331, 73] width 11 height 11
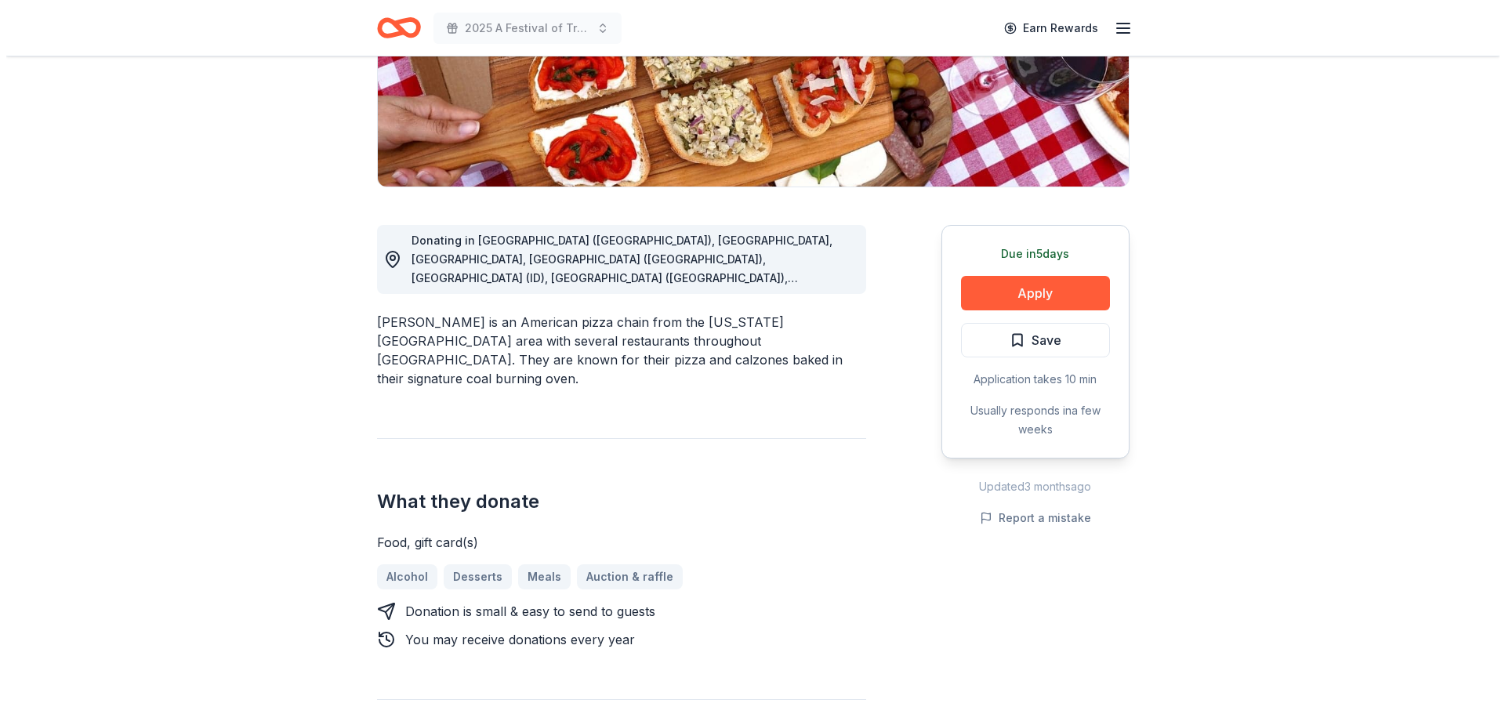
scroll to position [314, 0]
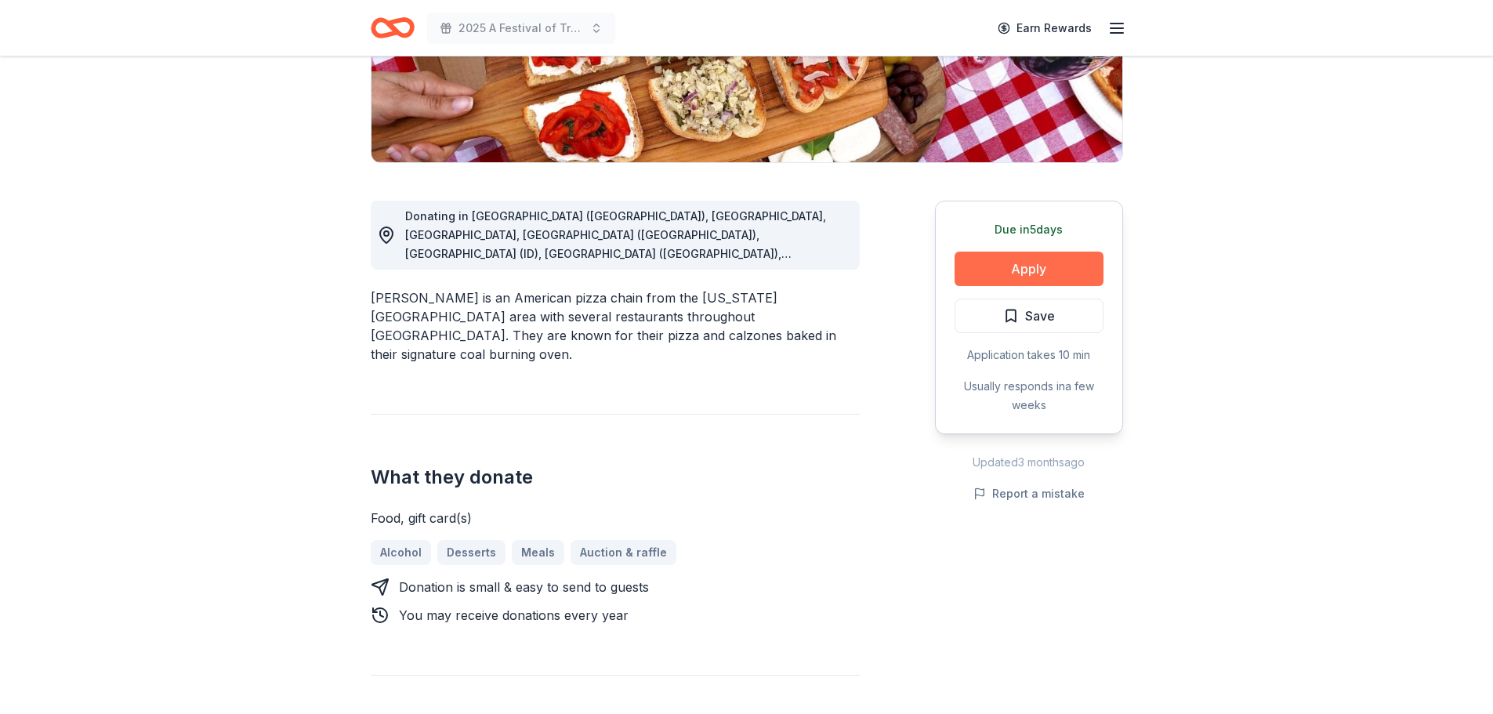
click at [1037, 271] on button "Apply" at bounding box center [1029, 269] width 149 height 34
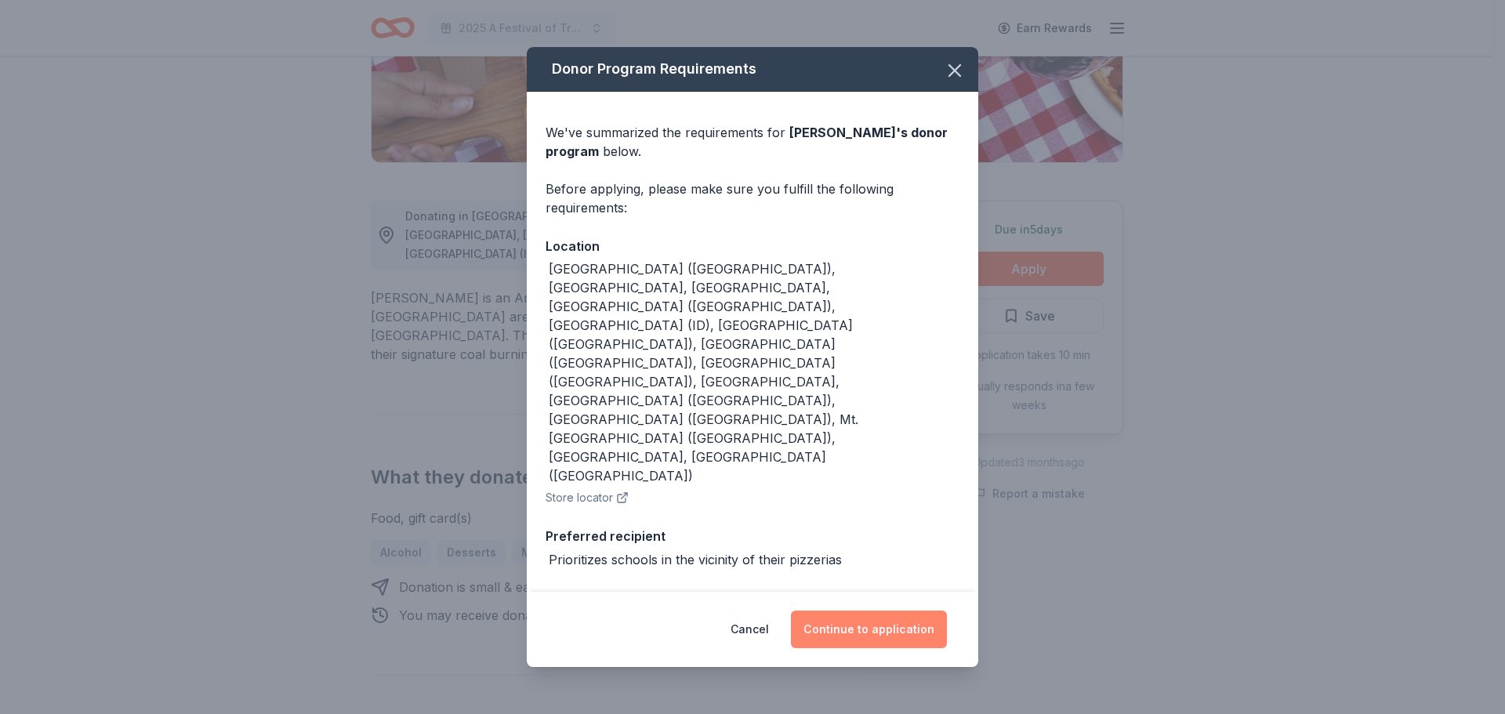
click at [894, 628] on button "Continue to application" at bounding box center [869, 630] width 156 height 38
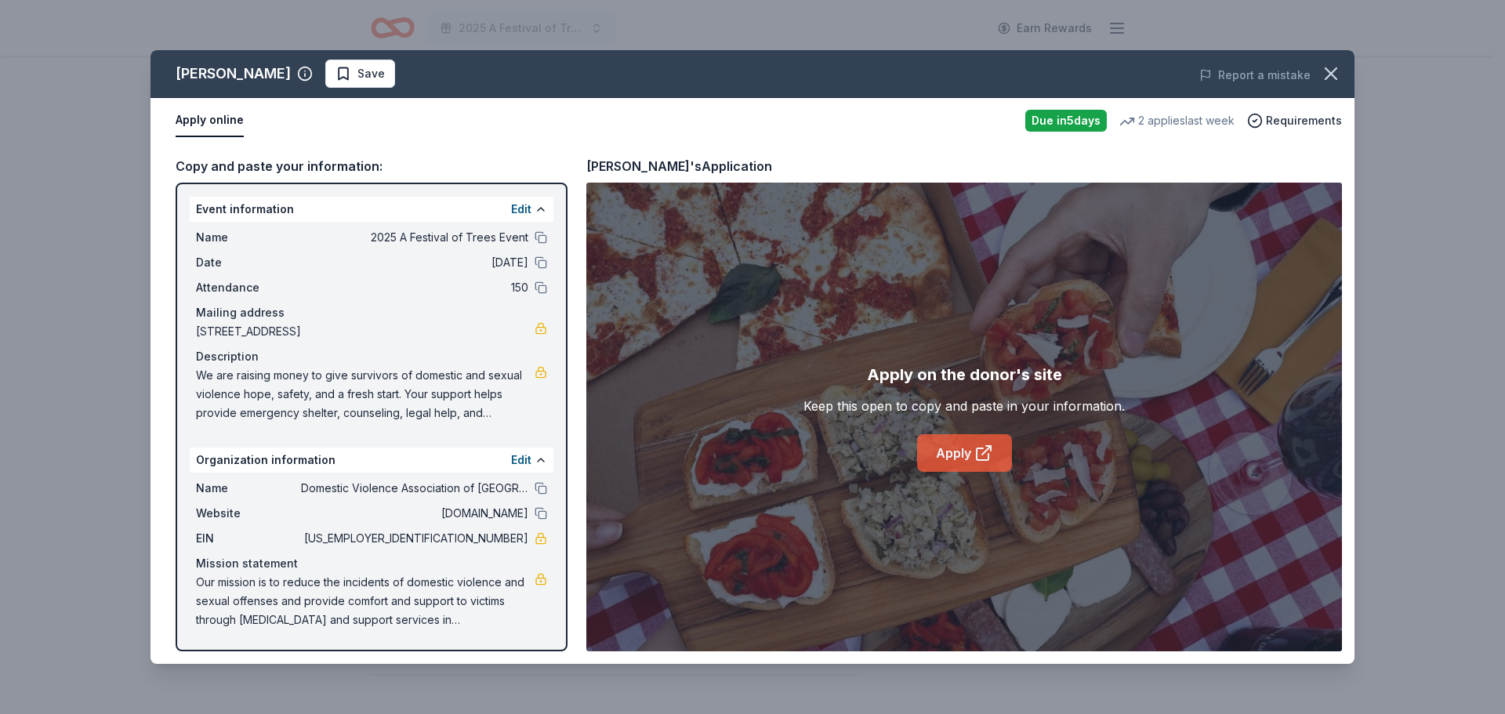
click at [948, 452] on link "Apply" at bounding box center [964, 453] width 95 height 38
click at [1340, 74] on icon "button" at bounding box center [1331, 74] width 22 height 22
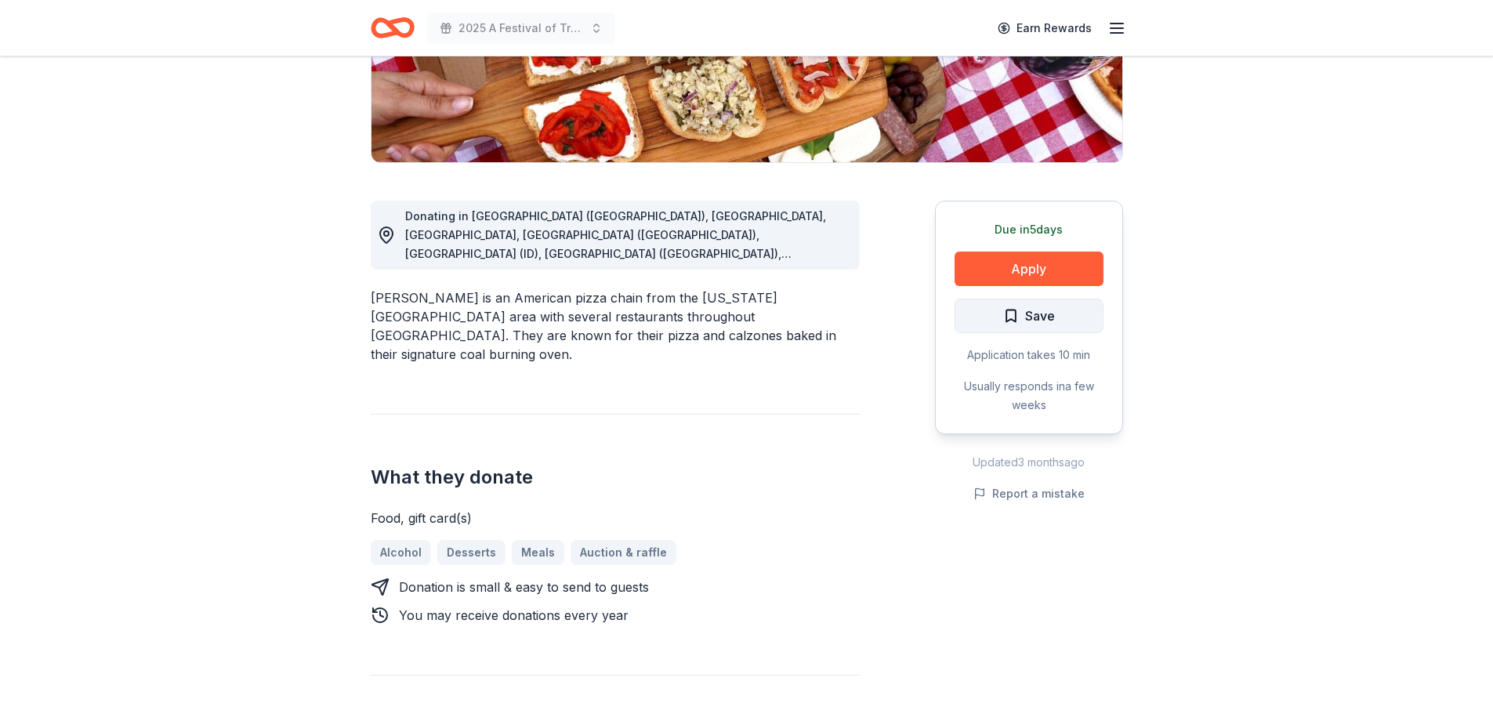
click at [1014, 317] on span "Save" at bounding box center [1029, 316] width 52 height 20
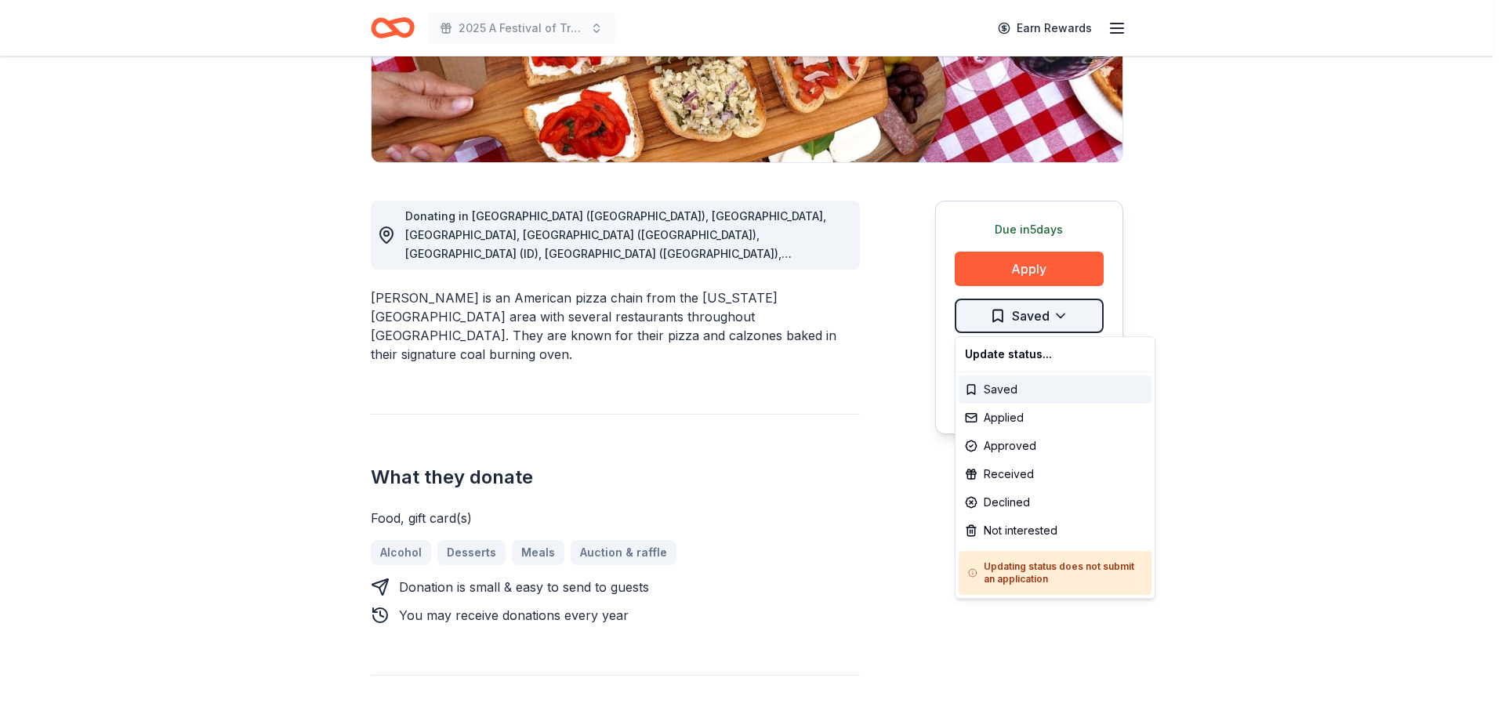
click at [1062, 315] on html "2025 A Festival of Trees Event Earn Rewards Due in 5 days Share Grimaldi's New …" at bounding box center [752, 43] width 1505 height 714
click at [1007, 417] on div "Applied" at bounding box center [1055, 418] width 193 height 28
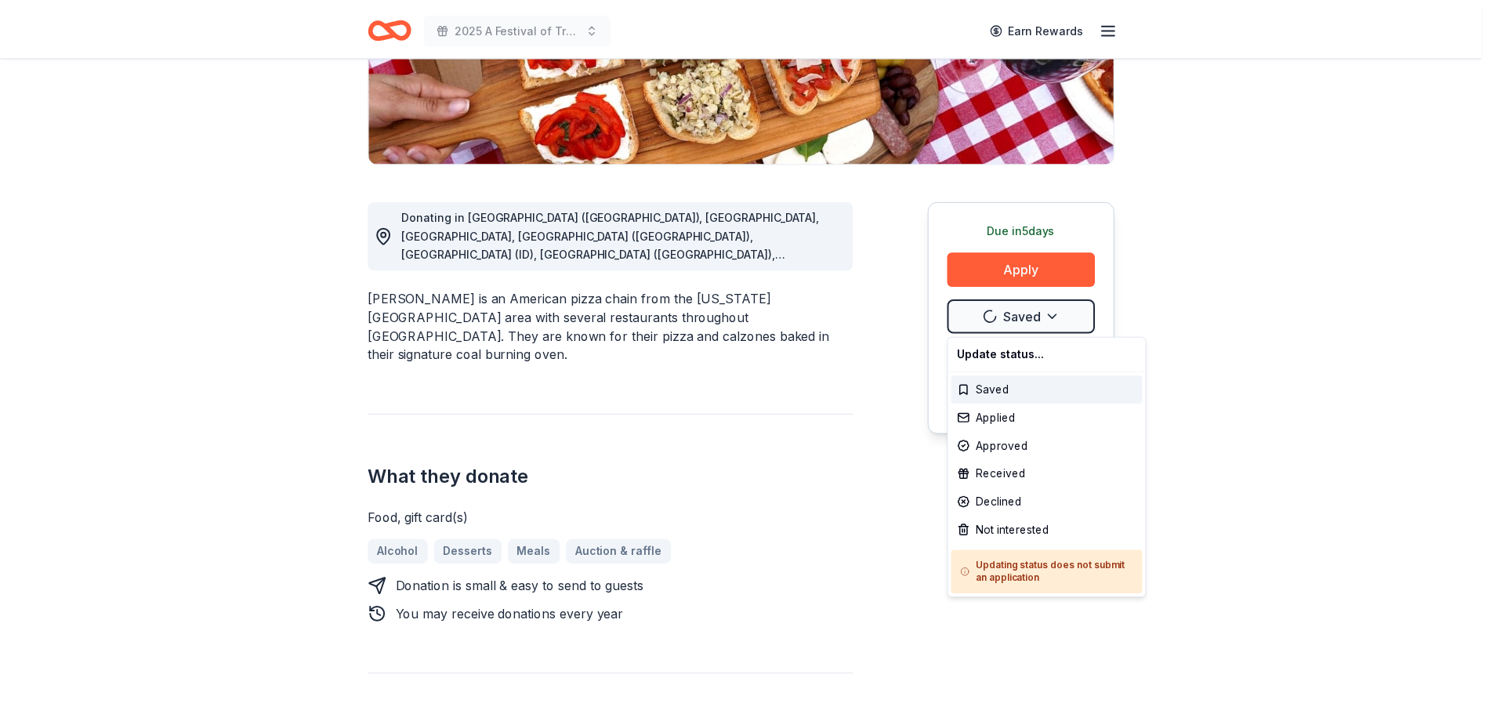
scroll to position [0, 0]
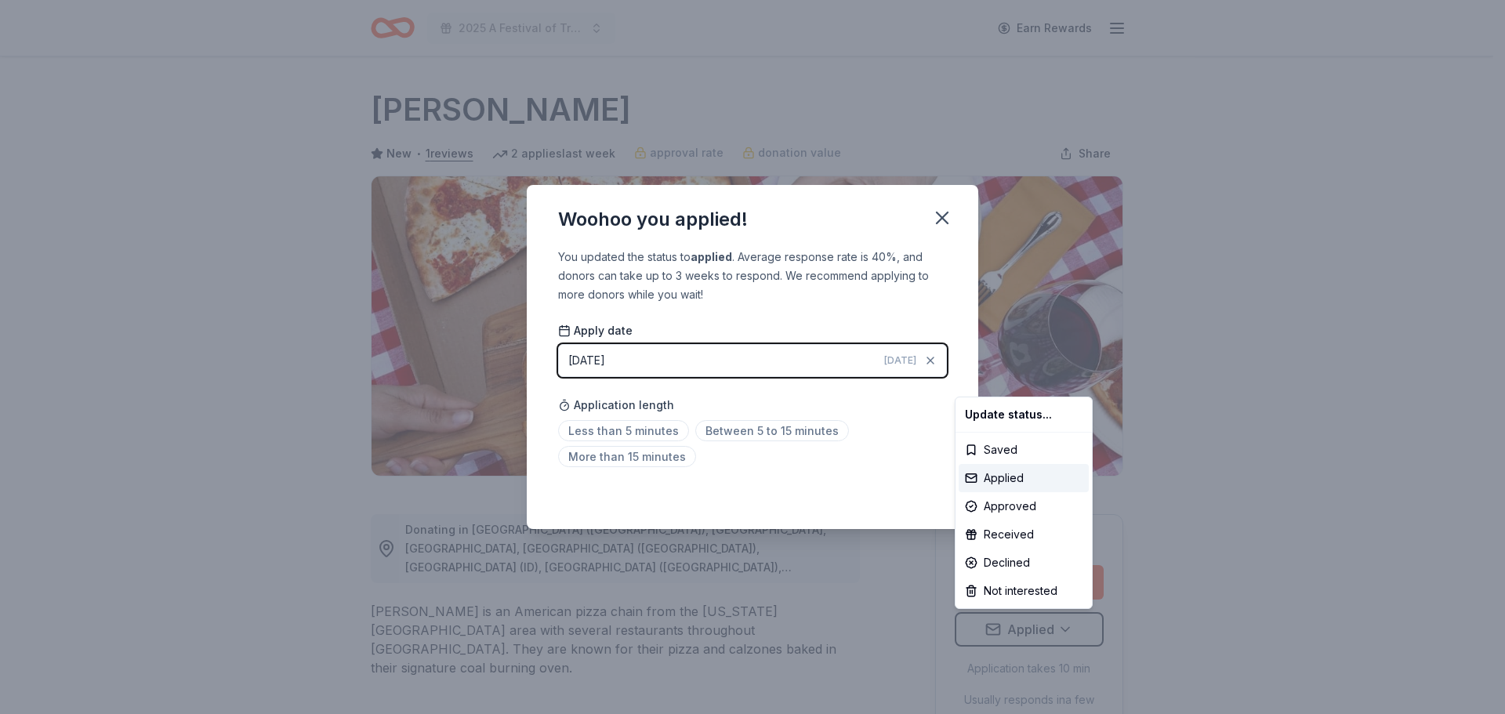
click at [941, 215] on html "2025 A Festival of Trees Event Earn Rewards Due in 5 days Share Grimaldi's New …" at bounding box center [752, 357] width 1505 height 714
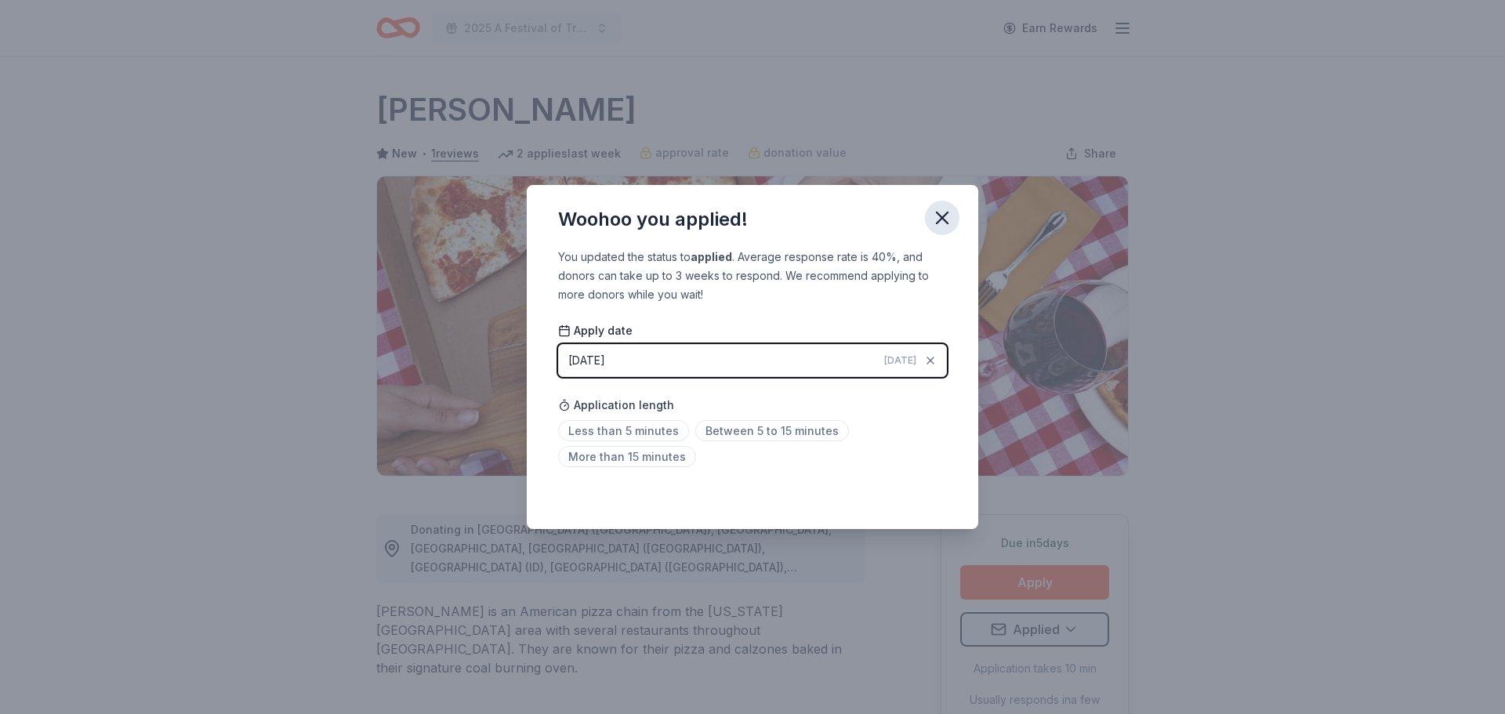
click at [941, 214] on icon "button" at bounding box center [942, 218] width 22 height 22
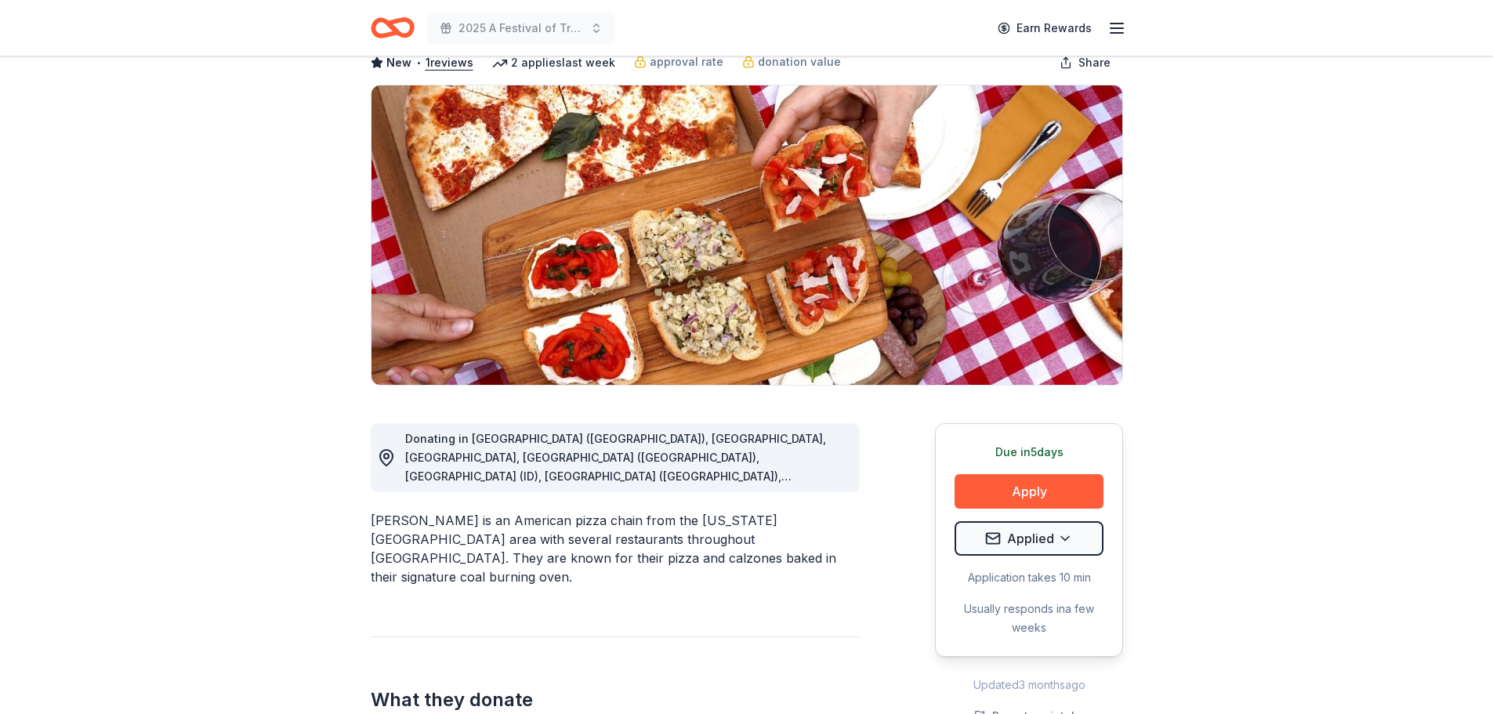
scroll to position [235, 0]
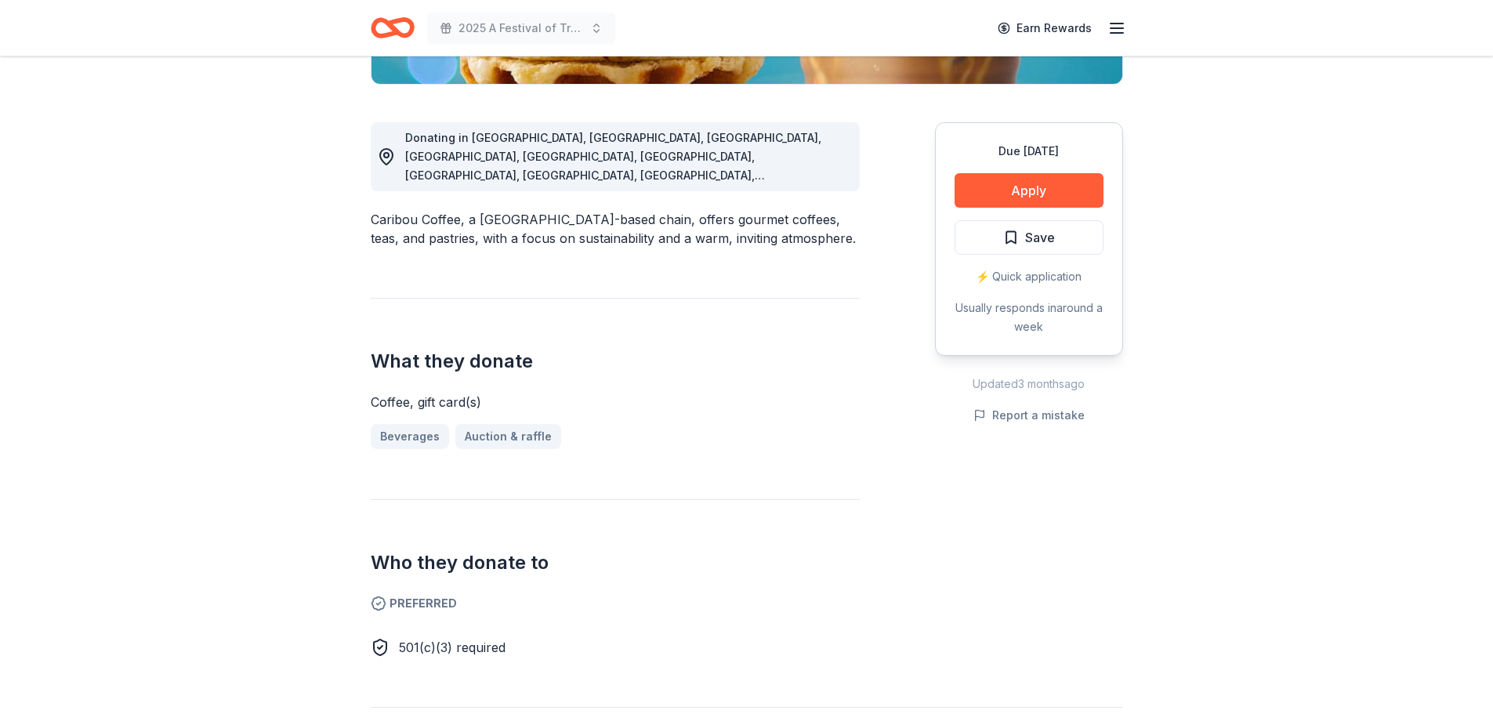
scroll to position [549, 0]
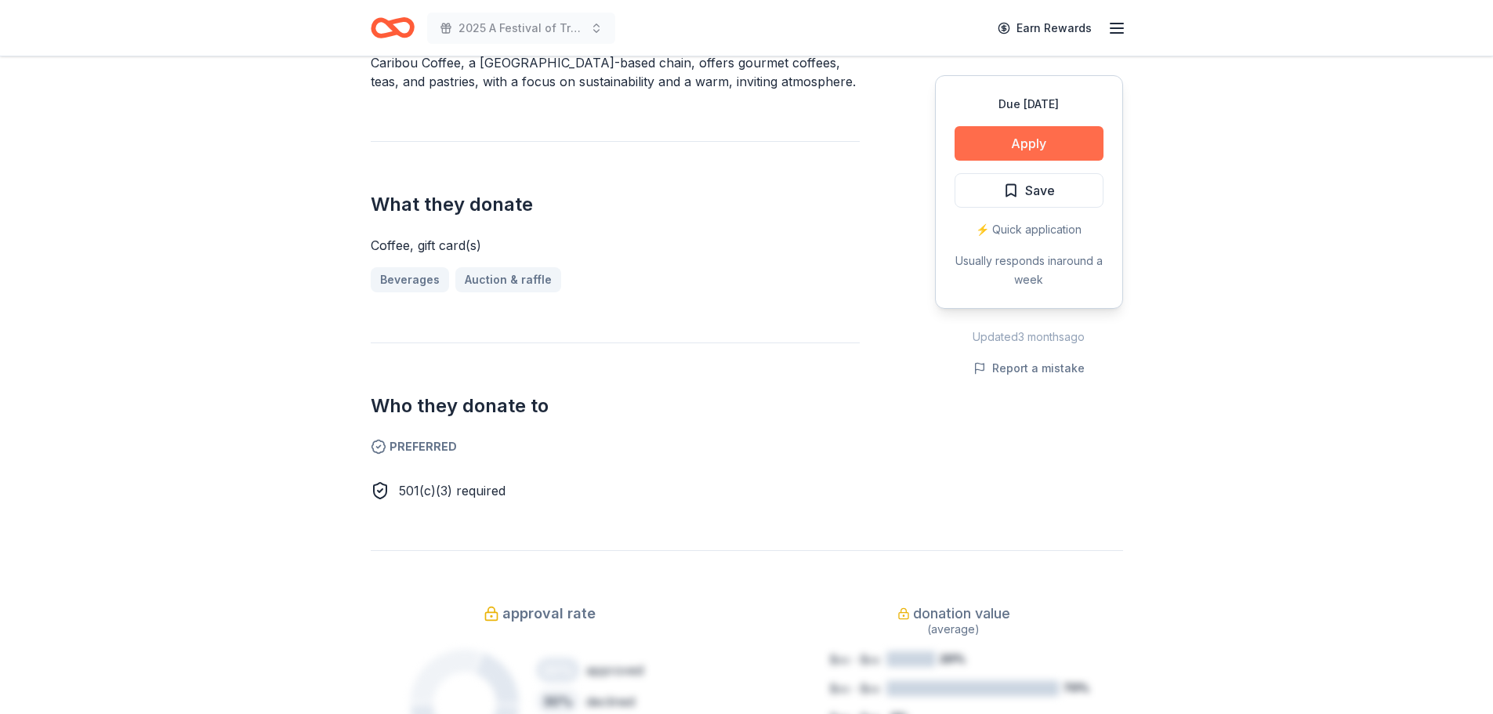
click at [1056, 143] on button "Apply" at bounding box center [1029, 143] width 149 height 34
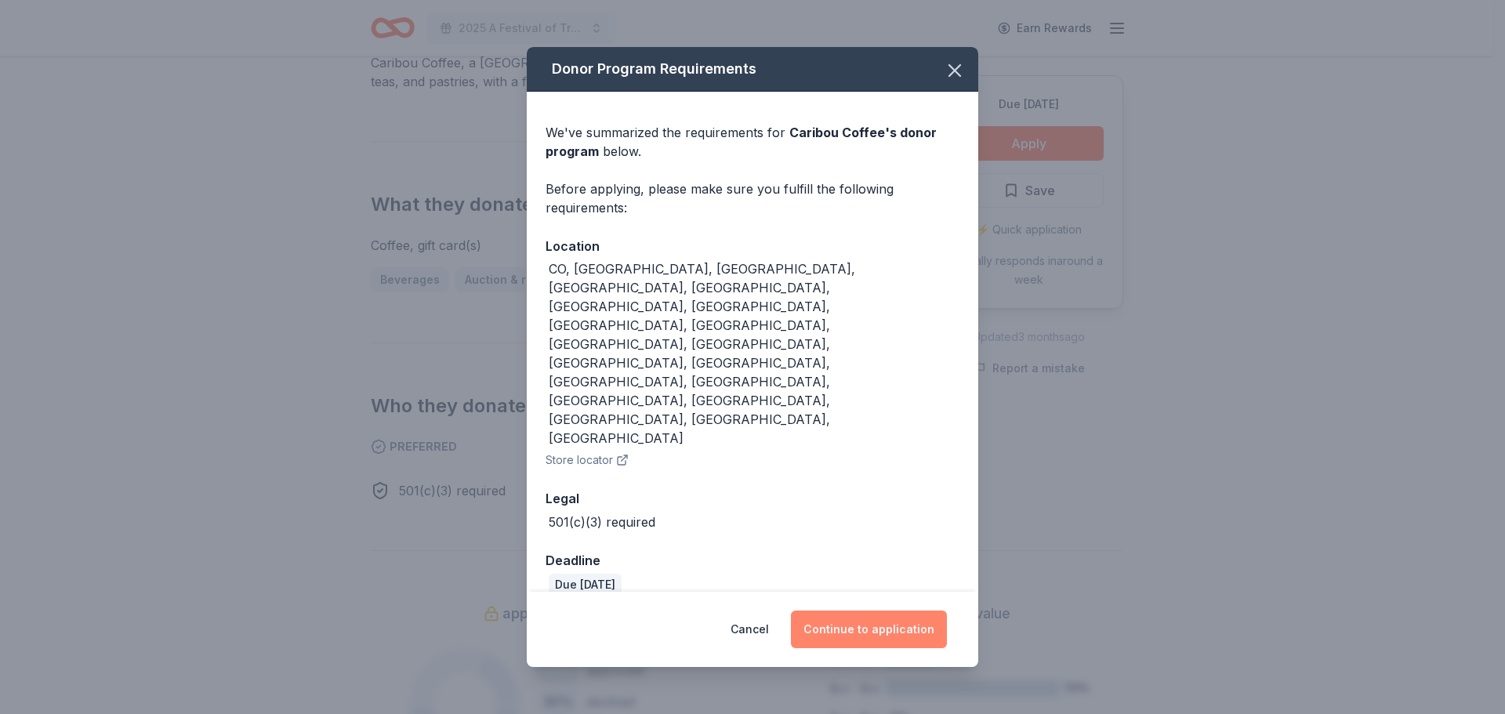
click at [844, 611] on button "Continue to application" at bounding box center [869, 630] width 156 height 38
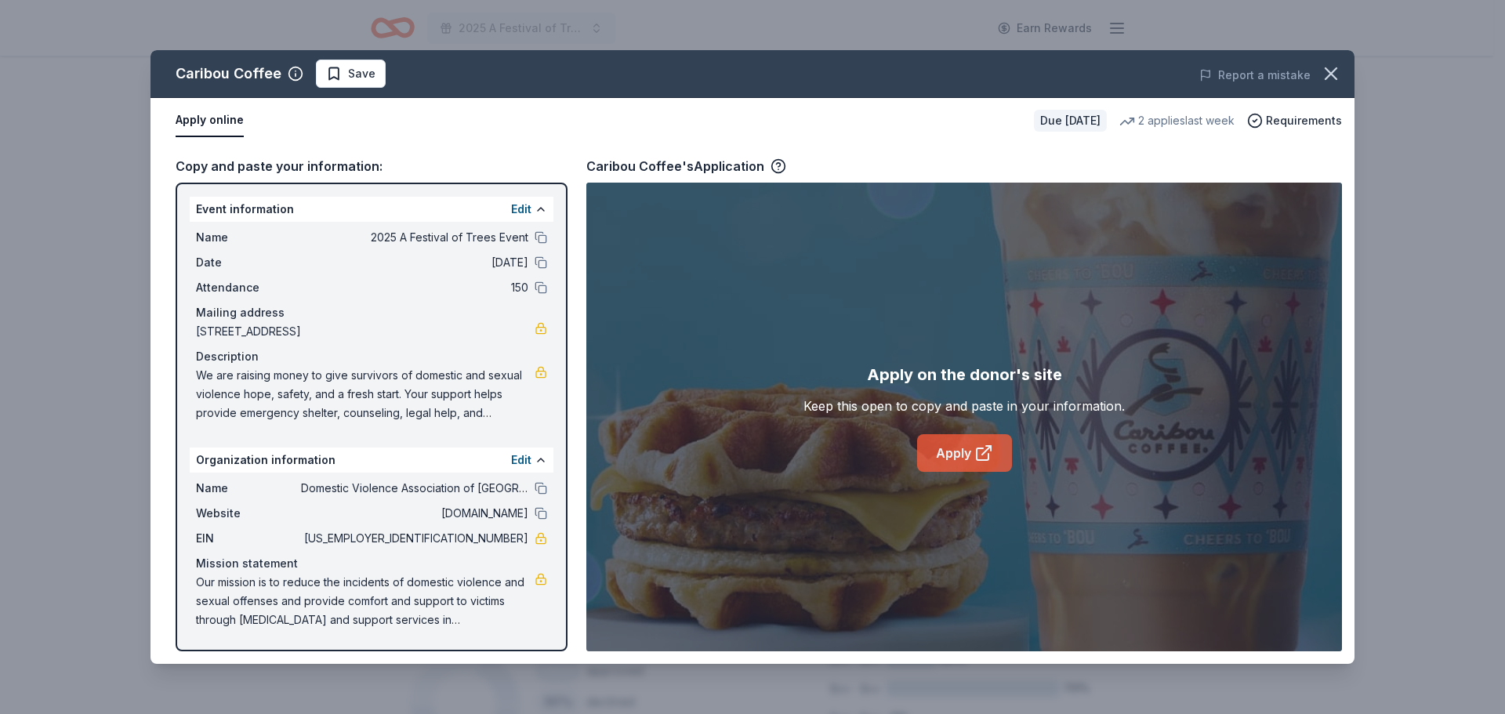
click at [978, 453] on icon at bounding box center [983, 453] width 19 height 19
click at [1340, 76] on icon "button" at bounding box center [1331, 74] width 22 height 22
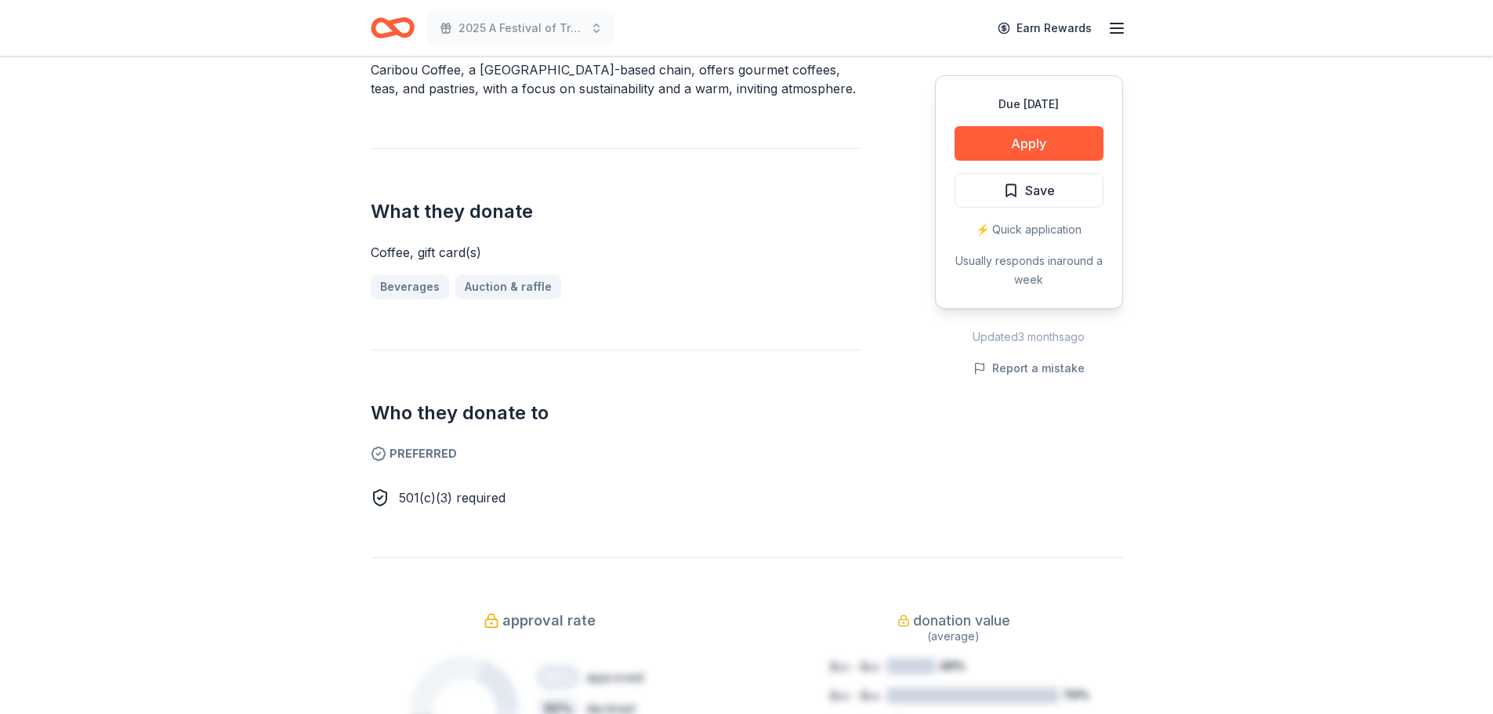
scroll to position [157, 0]
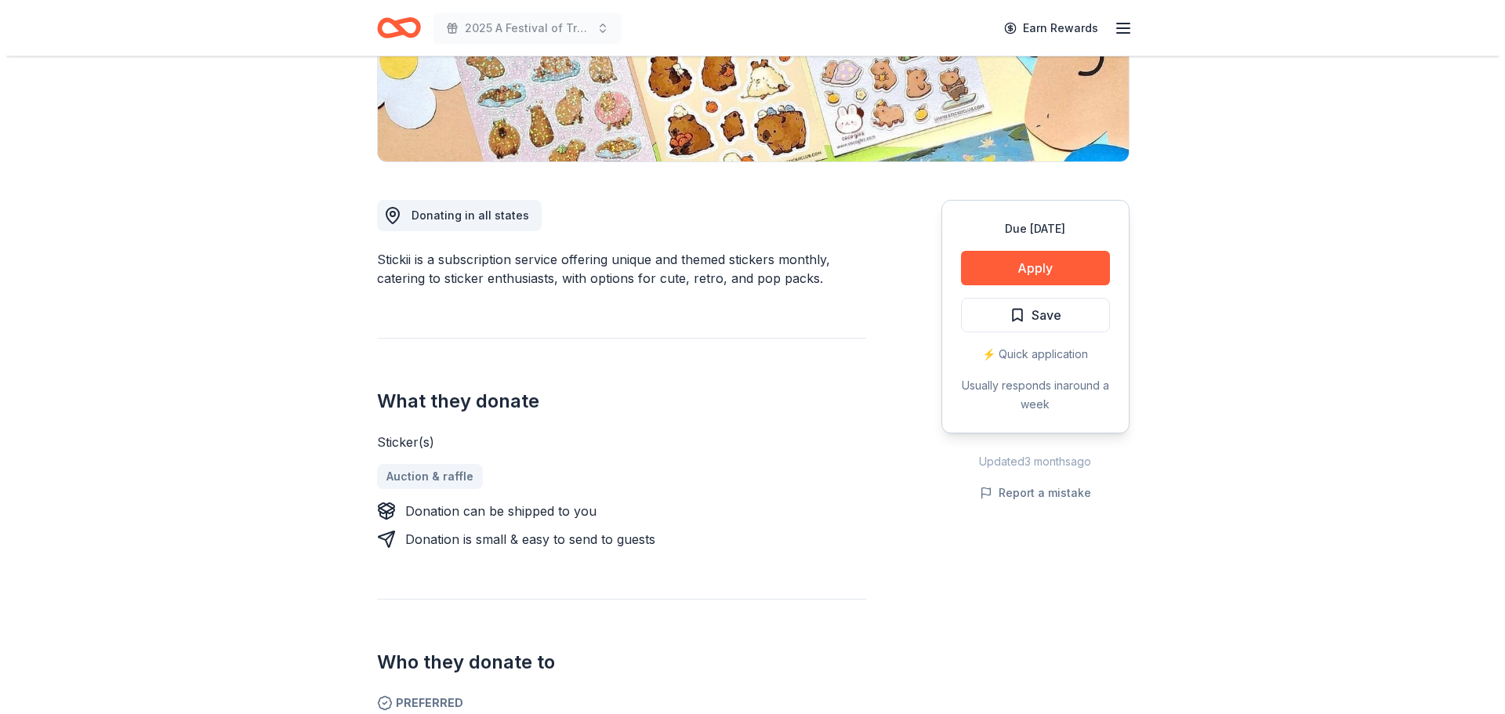
scroll to position [314, 0]
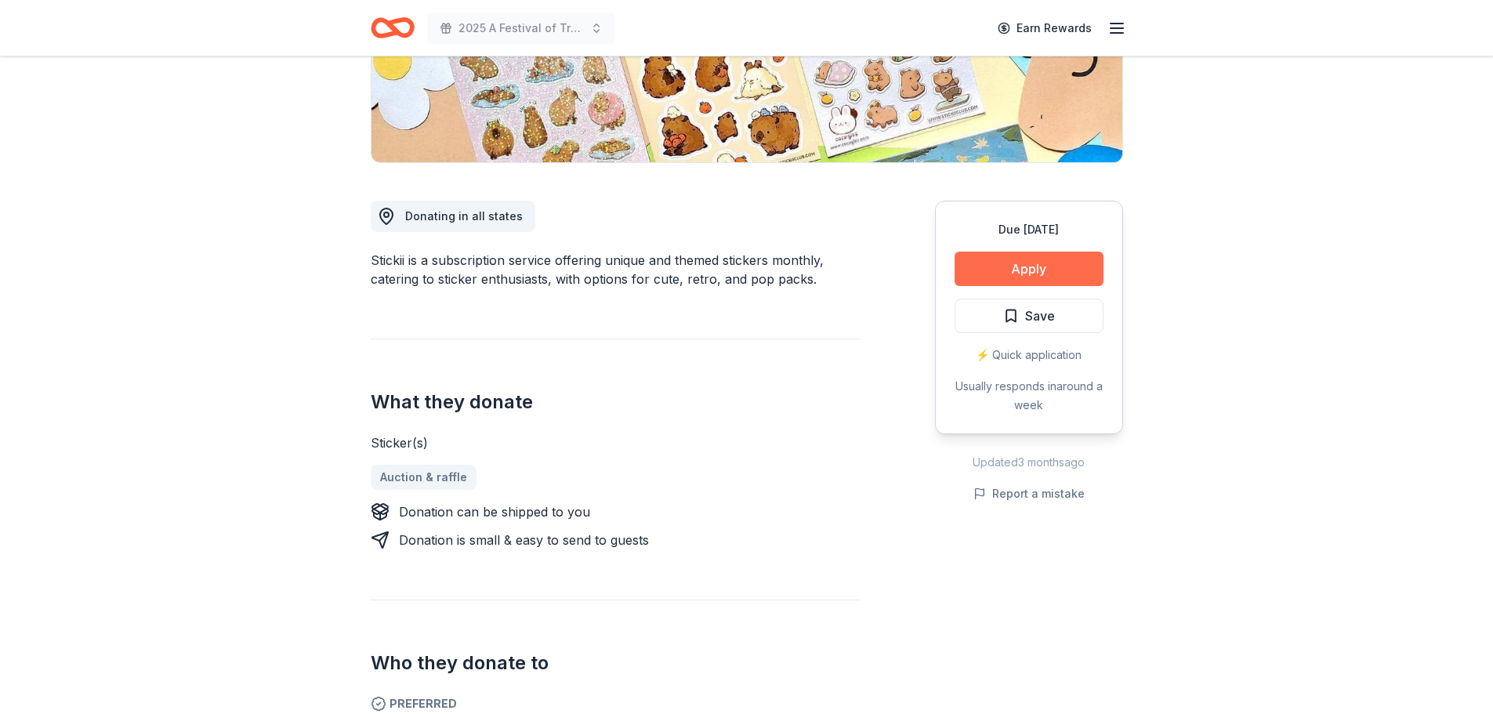
click at [1039, 282] on button "Apply" at bounding box center [1029, 269] width 149 height 34
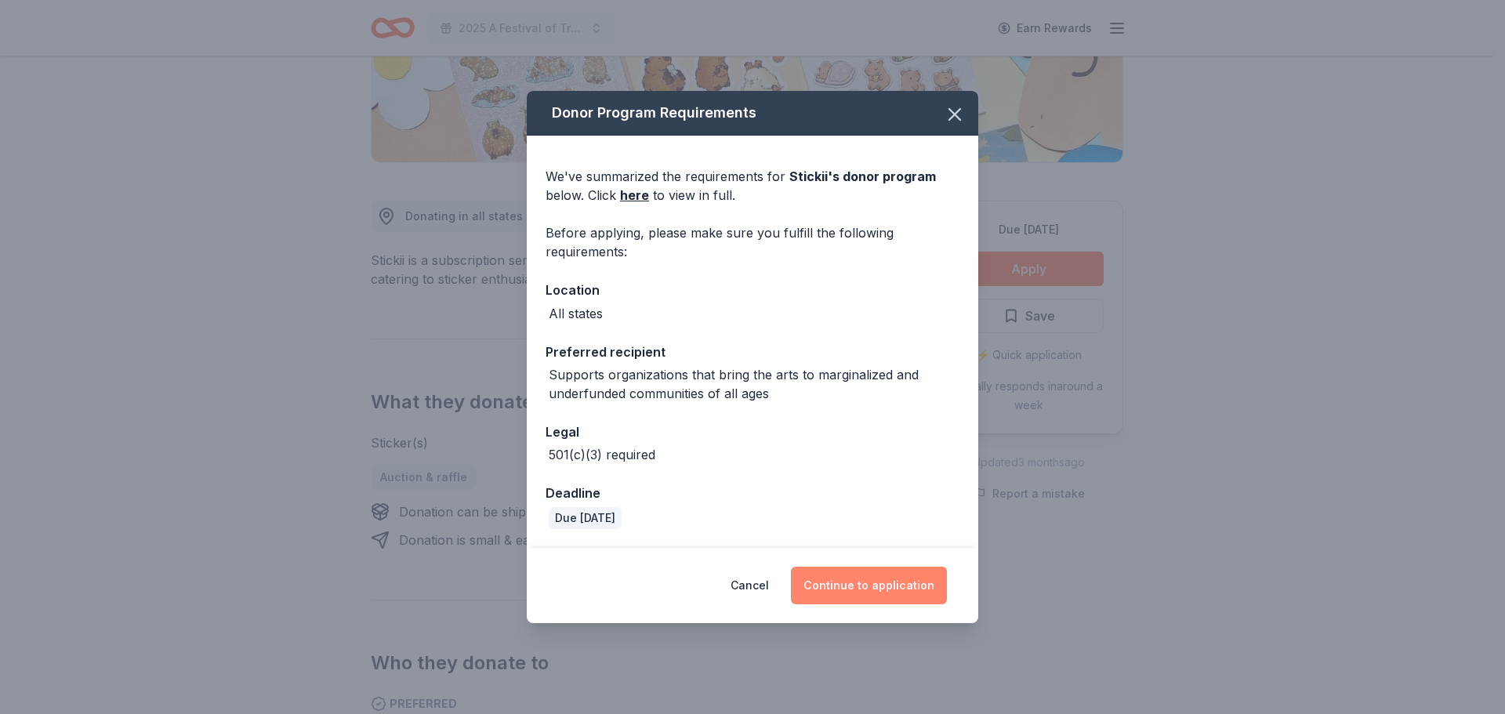
click at [847, 583] on button "Continue to application" at bounding box center [869, 586] width 156 height 38
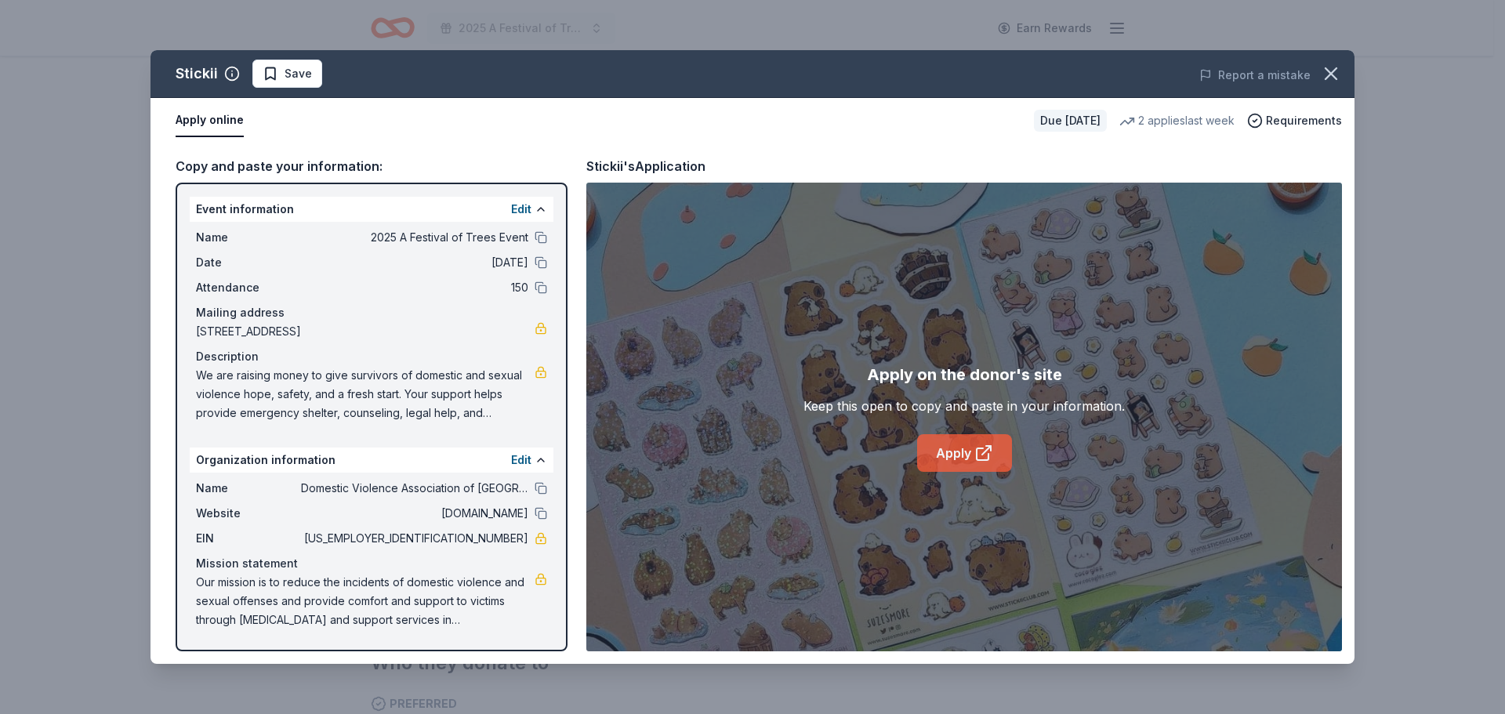
click at [949, 443] on link "Apply" at bounding box center [964, 453] width 95 height 38
click at [969, 453] on link "Apply" at bounding box center [964, 453] width 95 height 38
